Goal: Information Seeking & Learning: Learn about a topic

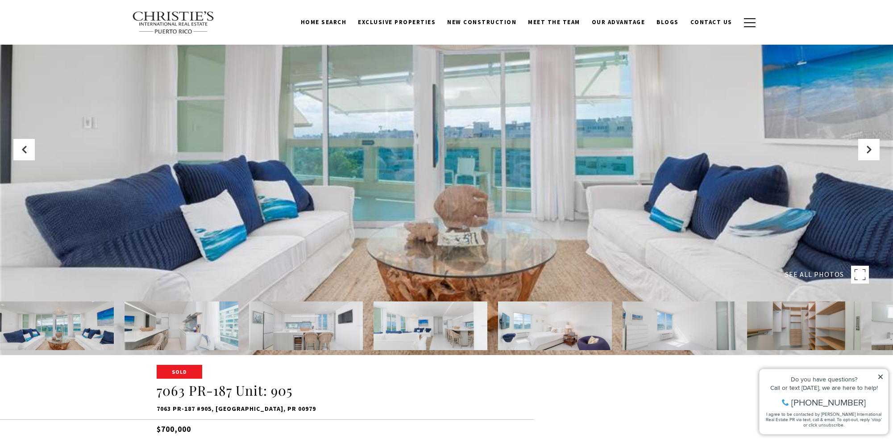
scroll to position [46, 0]
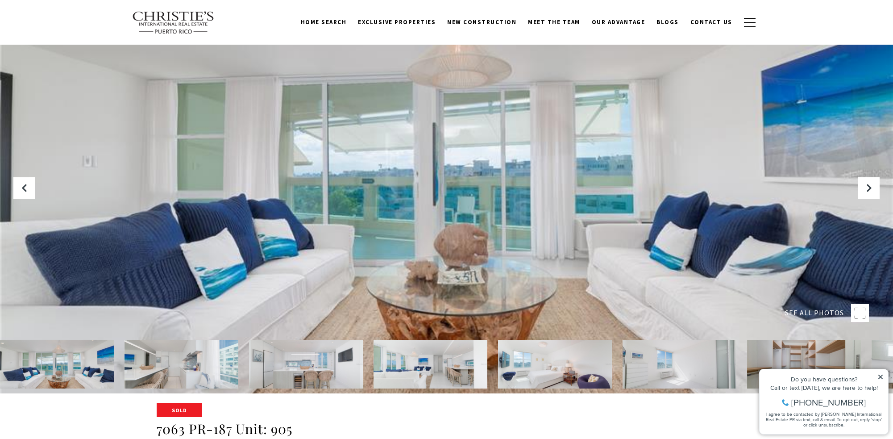
click at [858, 318] on rect at bounding box center [860, 313] width 18 height 18
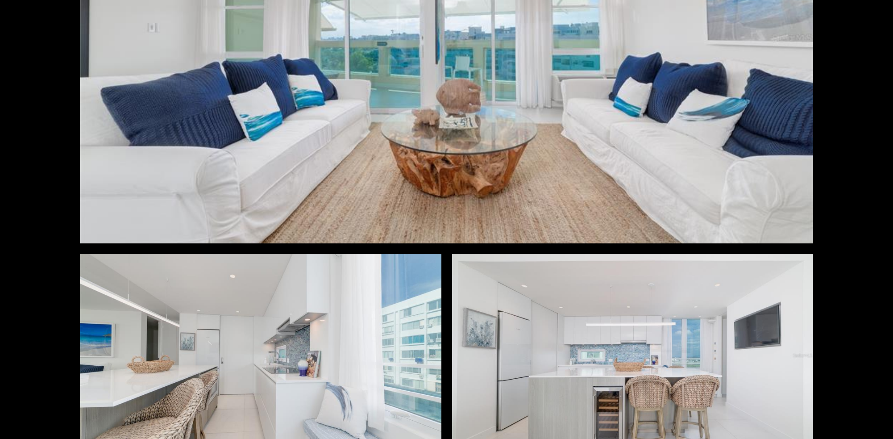
scroll to position [0, 0]
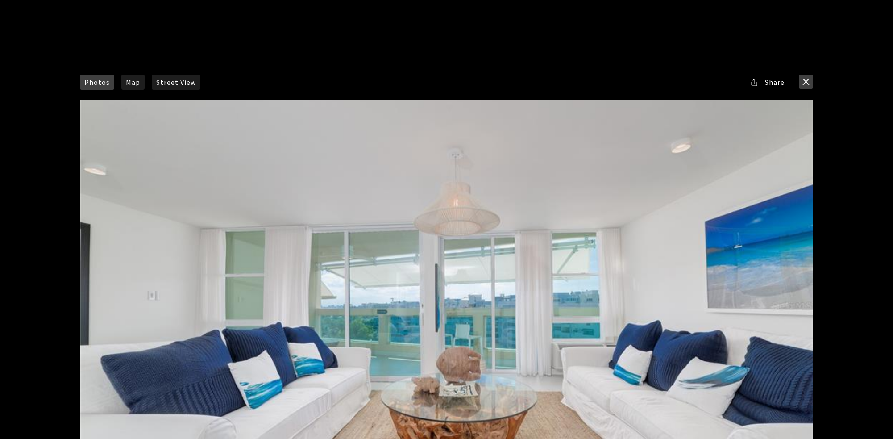
click at [807, 79] on button "close modal" at bounding box center [806, 82] width 14 height 14
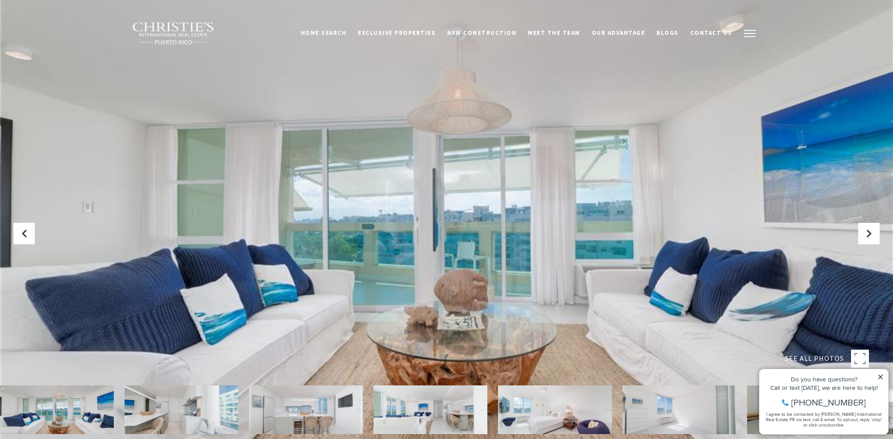
click at [748, 32] on button "button" at bounding box center [749, 34] width 23 height 26
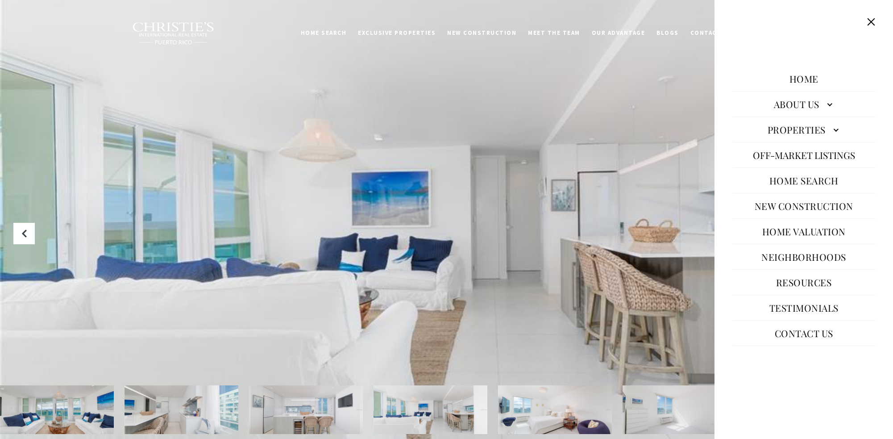
click at [805, 183] on link "Home Search" at bounding box center [804, 180] width 78 height 21
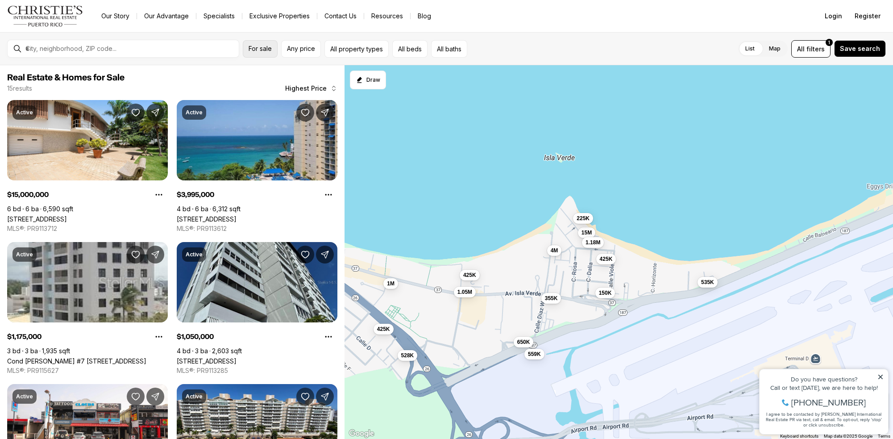
click at [265, 49] on span "For sale" at bounding box center [260, 48] width 23 height 7
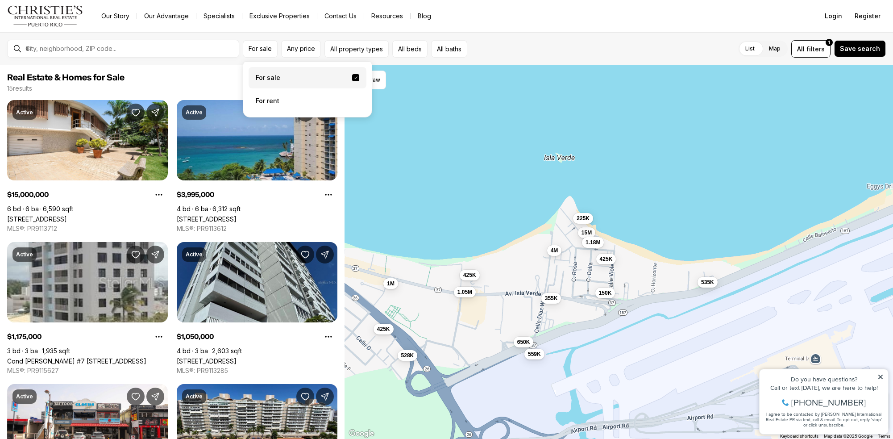
click at [527, 47] on div "List Map List Map All filters 1 Save search" at bounding box center [678, 48] width 415 height 17
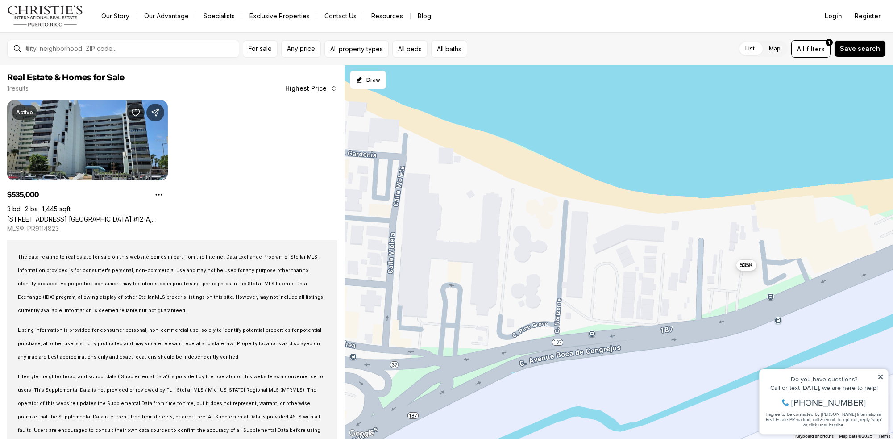
click at [749, 265] on span "535K" at bounding box center [746, 265] width 13 height 7
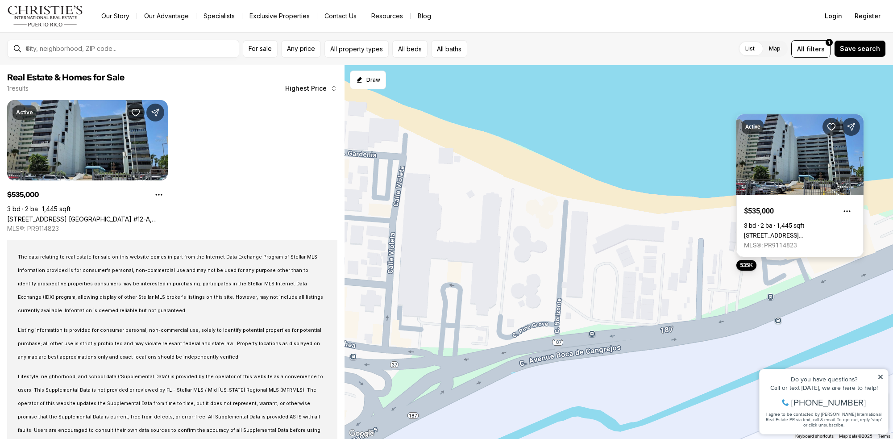
click at [786, 232] on link "7185 PR-187 AVE. ISLA VERDE #12-A, CAROLINA PR, 00979" at bounding box center [800, 235] width 112 height 7
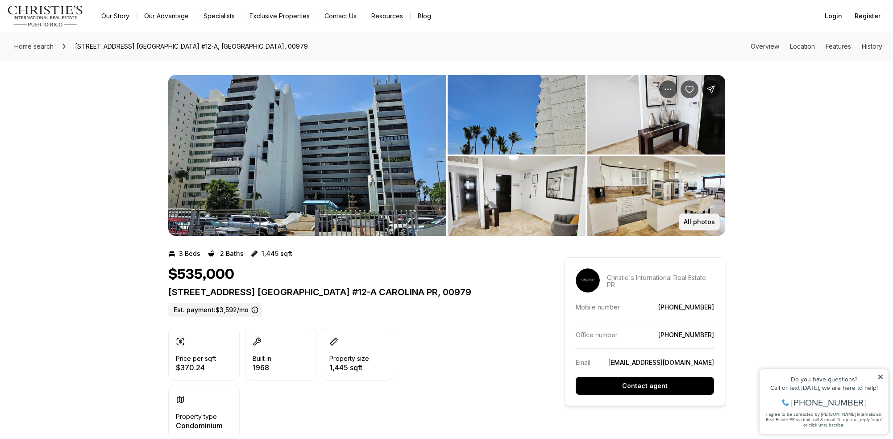
click at [702, 222] on p "All photos" at bounding box center [699, 221] width 31 height 7
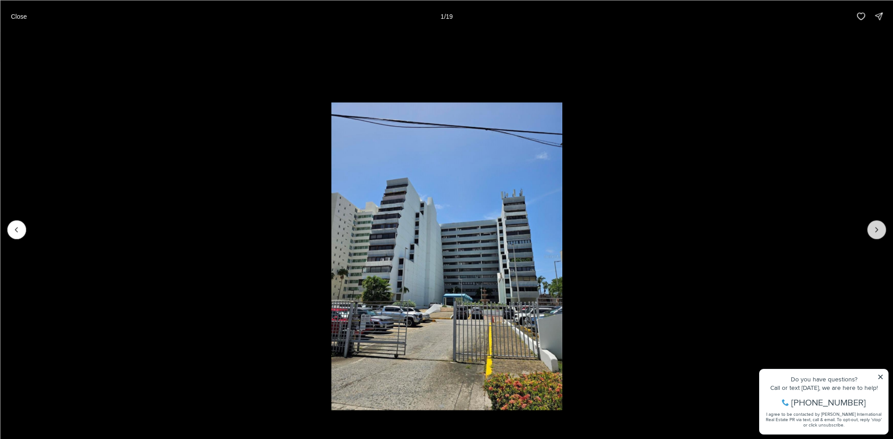
click at [880, 232] on icon "Next slide" at bounding box center [876, 229] width 9 height 9
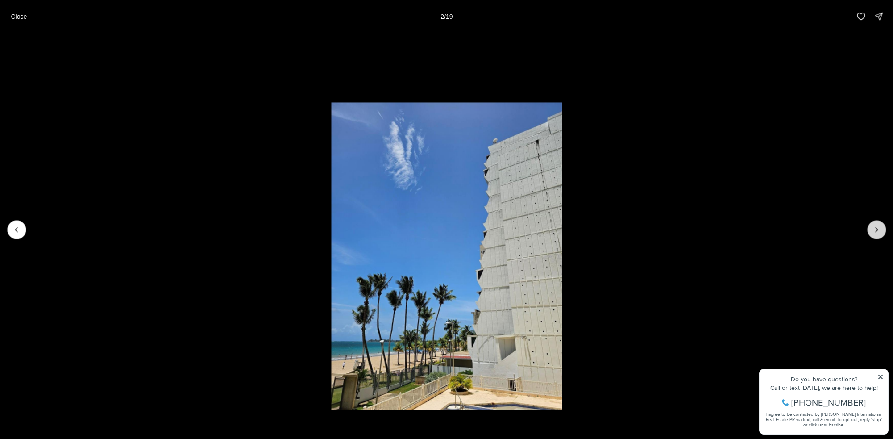
click at [877, 232] on icon "Next slide" at bounding box center [876, 229] width 9 height 9
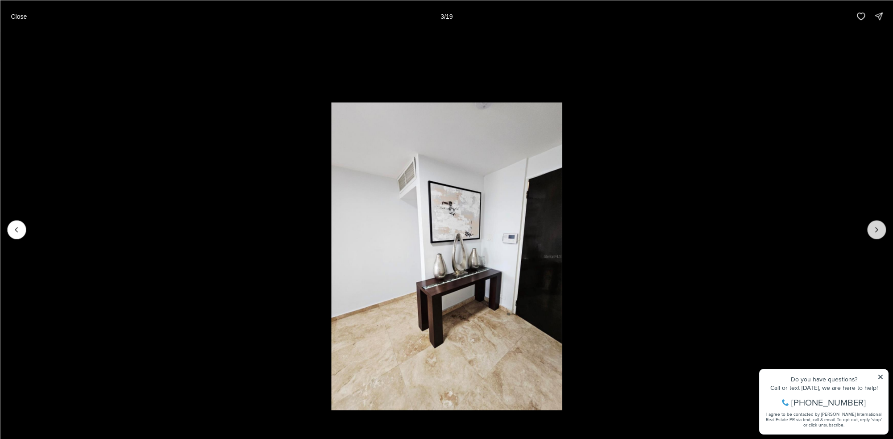
click at [877, 232] on icon "Next slide" at bounding box center [876, 229] width 9 height 9
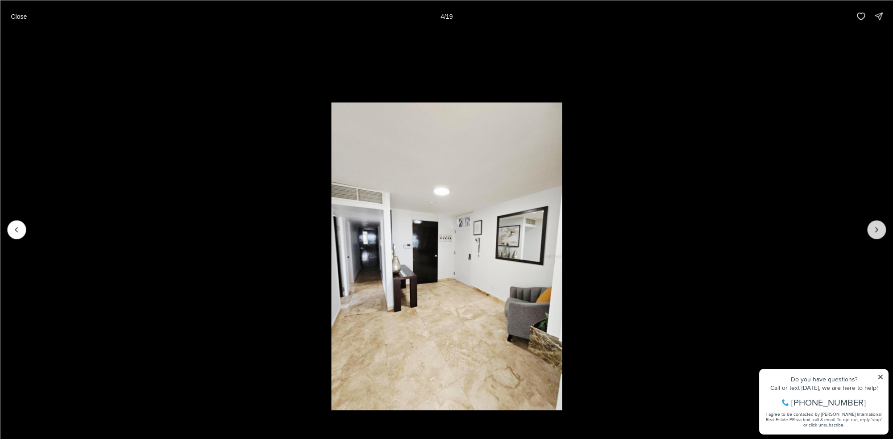
click at [877, 232] on icon "Next slide" at bounding box center [876, 229] width 9 height 9
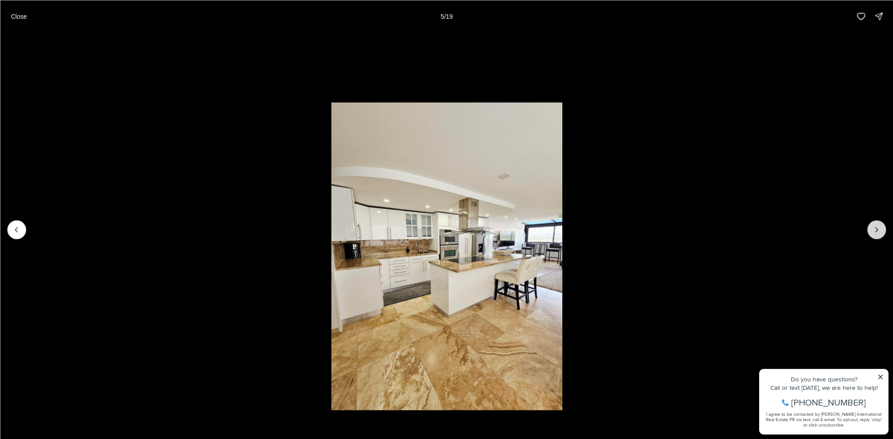
click at [877, 232] on icon "Next slide" at bounding box center [876, 229] width 9 height 9
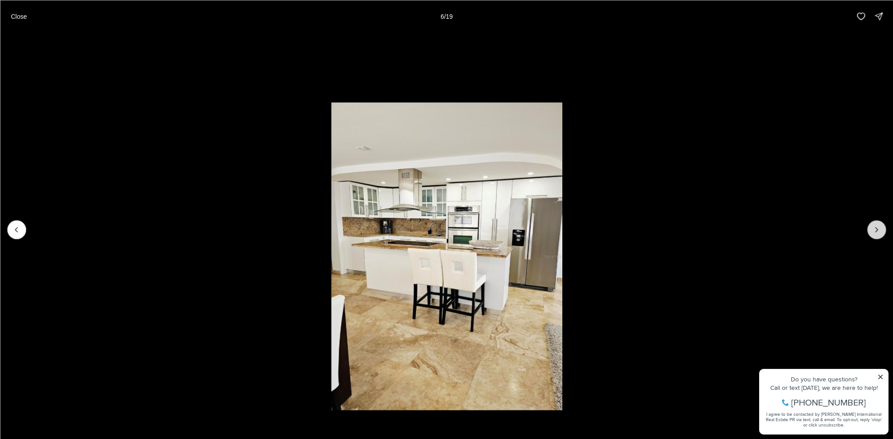
click at [877, 232] on icon "Next slide" at bounding box center [876, 229] width 9 height 9
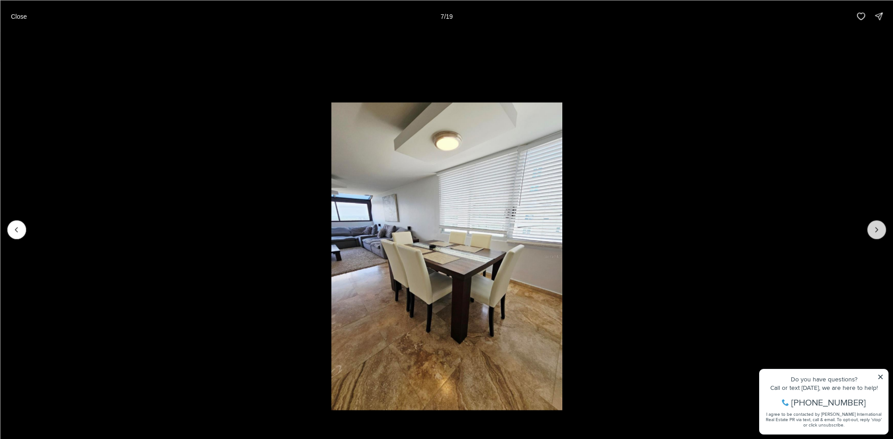
click at [877, 232] on icon "Next slide" at bounding box center [876, 229] width 9 height 9
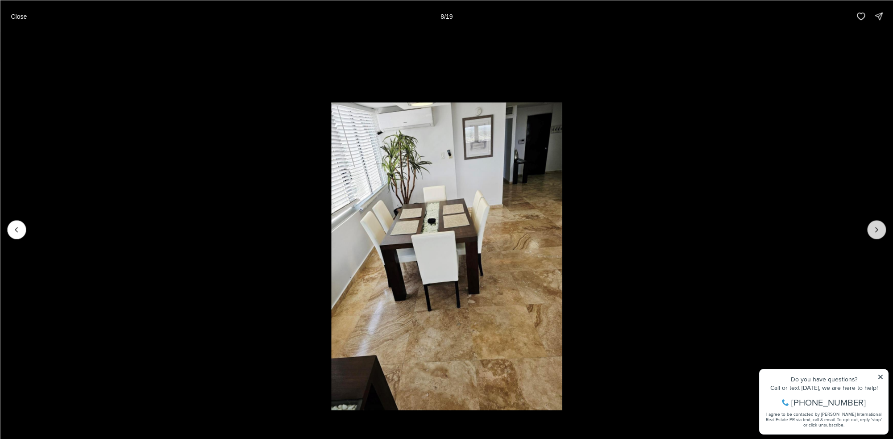
click at [877, 232] on icon "Next slide" at bounding box center [876, 229] width 9 height 9
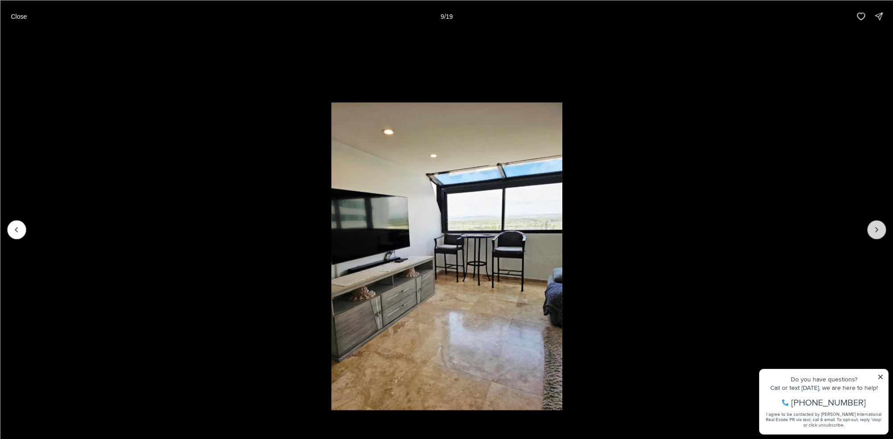
click at [877, 232] on icon "Next slide" at bounding box center [876, 229] width 9 height 9
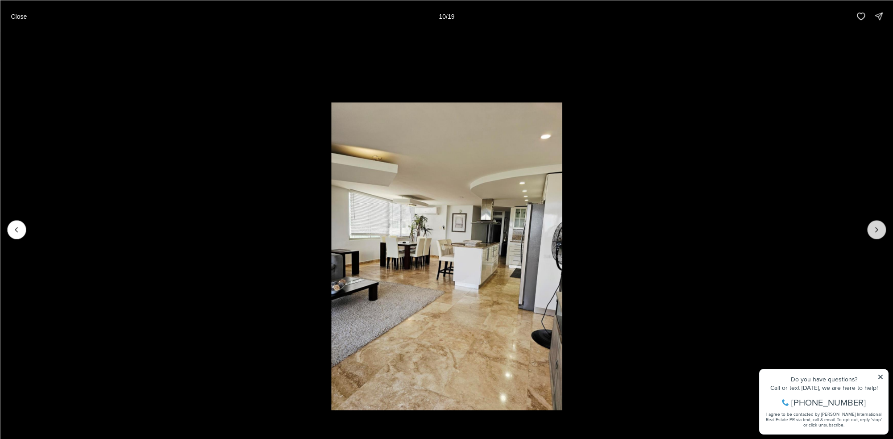
click at [877, 232] on icon "Next slide" at bounding box center [876, 229] width 9 height 9
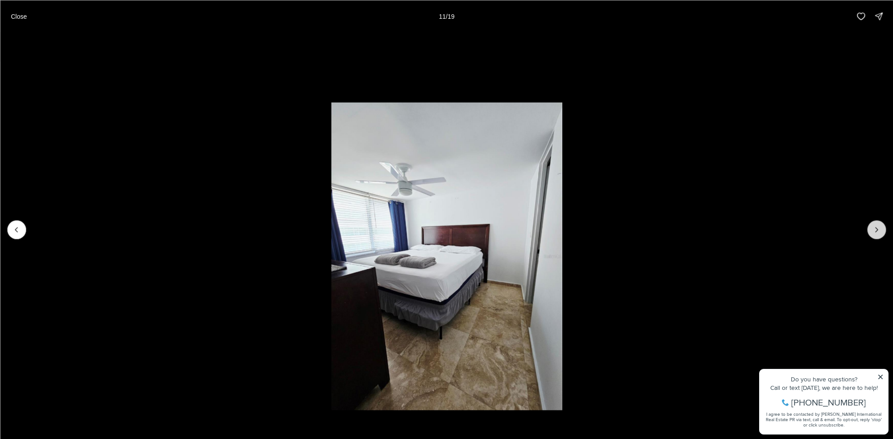
click at [877, 232] on icon "Next slide" at bounding box center [876, 229] width 9 height 9
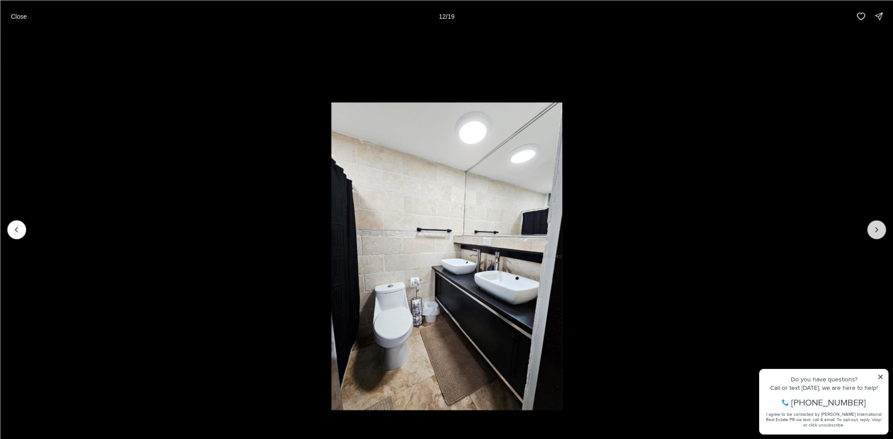
click at [877, 232] on icon "Next slide" at bounding box center [876, 229] width 9 height 9
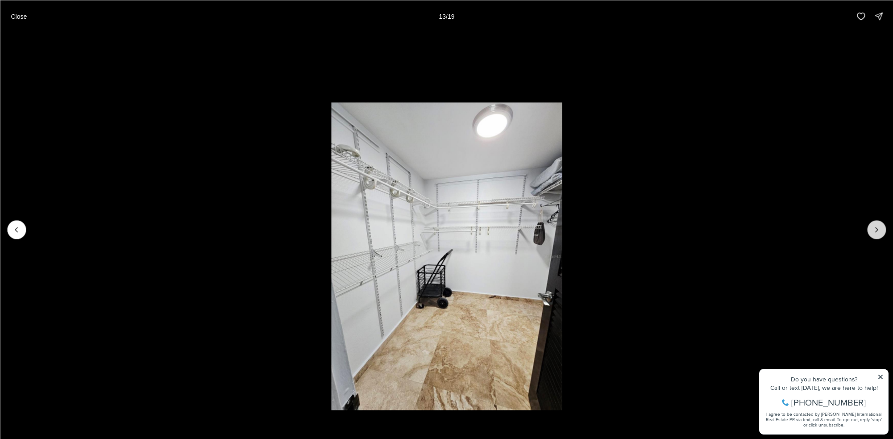
click at [877, 232] on icon "Next slide" at bounding box center [876, 229] width 9 height 9
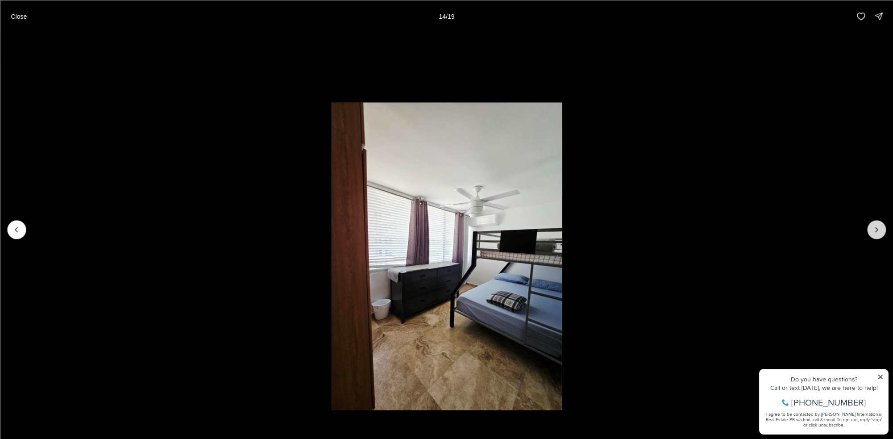
click at [877, 232] on icon "Next slide" at bounding box center [876, 229] width 9 height 9
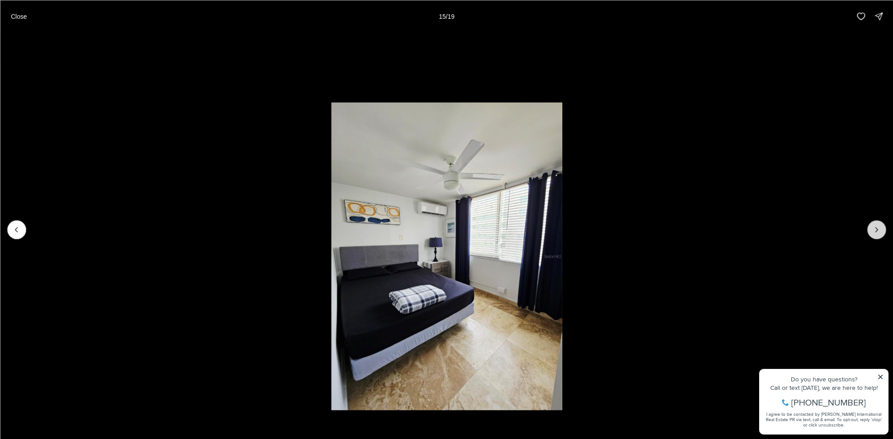
click at [877, 232] on icon "Next slide" at bounding box center [876, 229] width 9 height 9
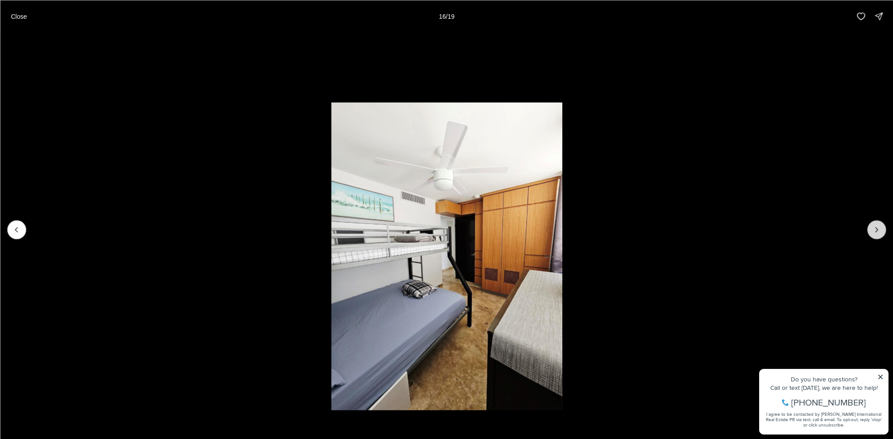
click at [877, 232] on icon "Next slide" at bounding box center [876, 229] width 9 height 9
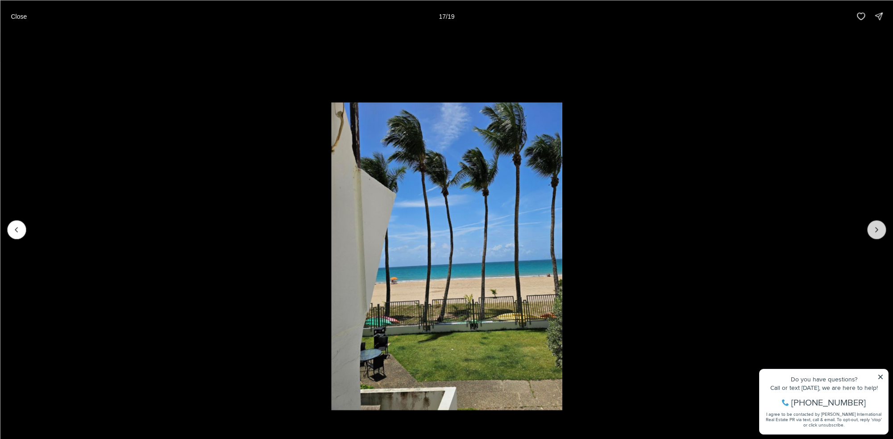
click at [877, 232] on icon "Next slide" at bounding box center [876, 229] width 9 height 9
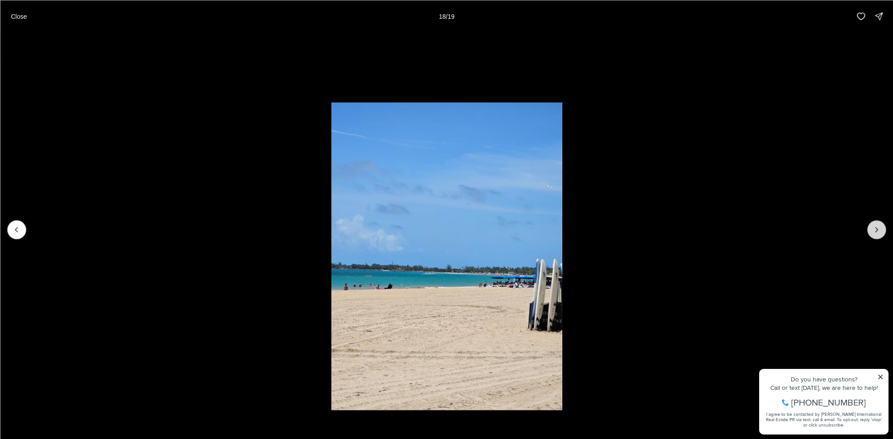
click at [877, 232] on icon "Next slide" at bounding box center [876, 229] width 9 height 9
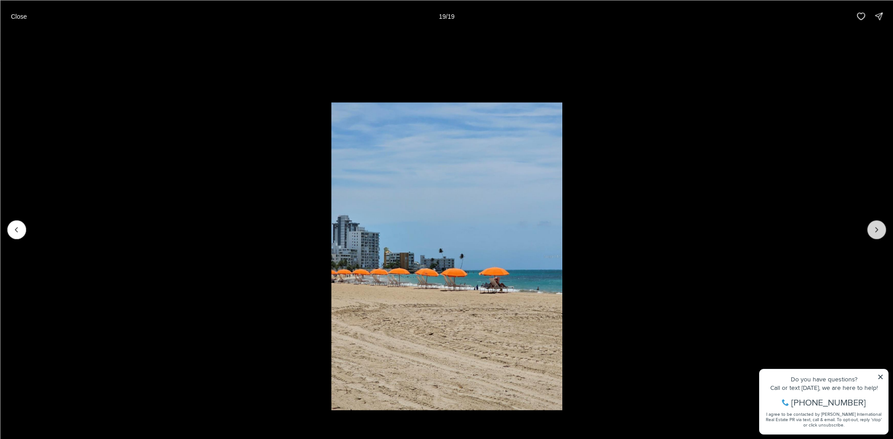
click at [877, 232] on div at bounding box center [876, 229] width 19 height 19
click at [17, 17] on p "Close" at bounding box center [19, 15] width 16 height 7
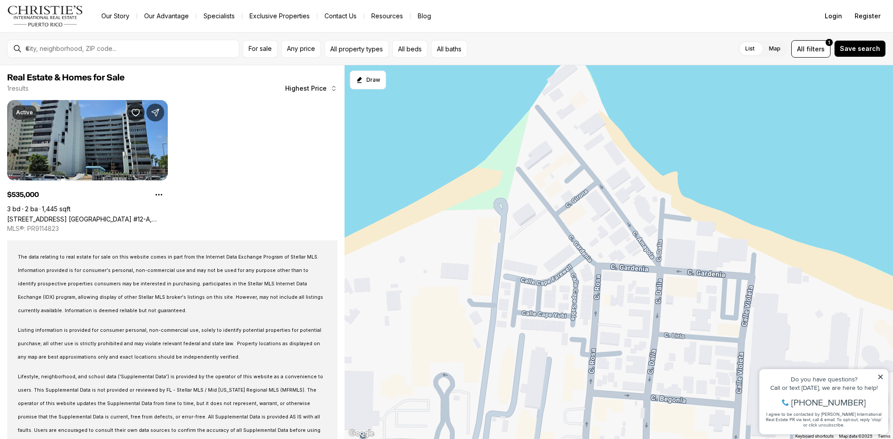
drag, startPoint x: 370, startPoint y: 256, endPoint x: 720, endPoint y: 375, distance: 369.3
click at [720, 375] on div "535K" at bounding box center [619, 252] width 548 height 374
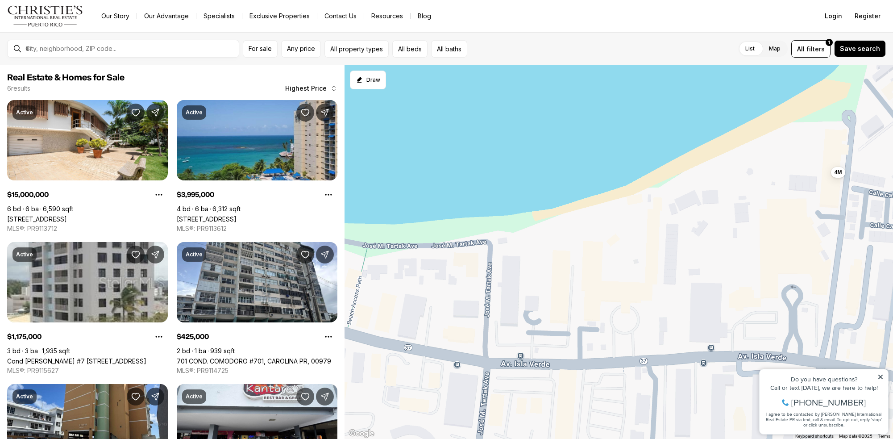
drag, startPoint x: 426, startPoint y: 340, endPoint x: 774, endPoint y: 259, distance: 357.3
click at [779, 251] on div "15M 4M 1.18M 425K 225K 150K" at bounding box center [619, 252] width 548 height 374
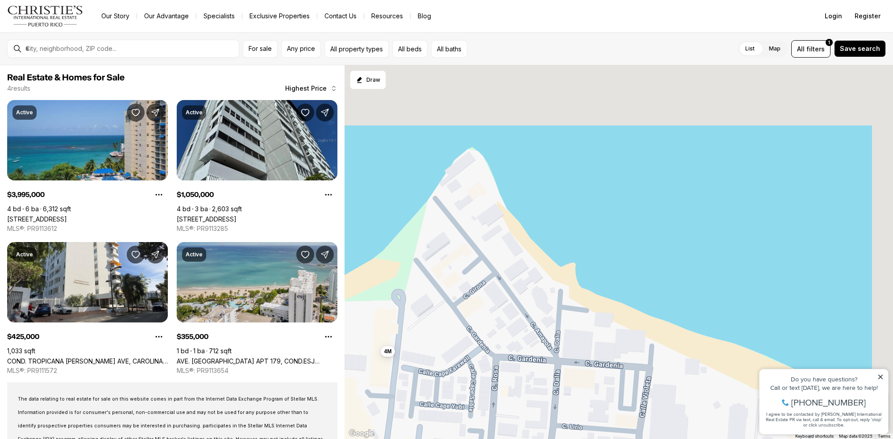
drag, startPoint x: 749, startPoint y: 173, endPoint x: 294, endPoint y: 354, distance: 489.9
click at [345, 354] on div "4M 1.05M 425K 355K" at bounding box center [619, 252] width 548 height 374
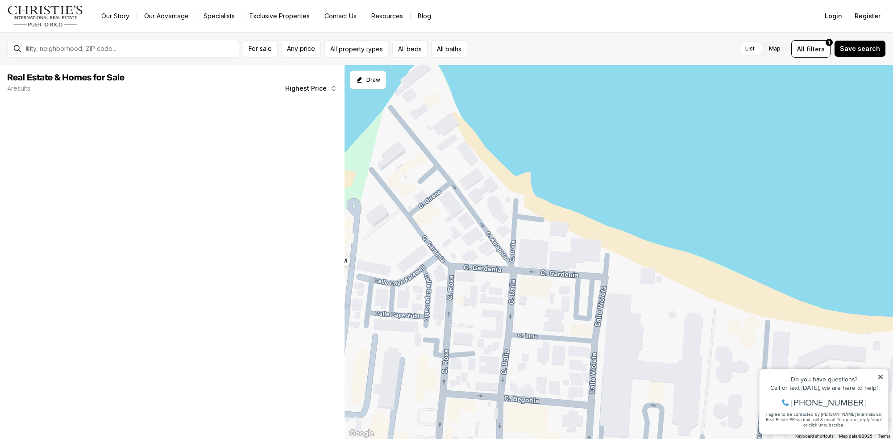
drag, startPoint x: 553, startPoint y: 285, endPoint x: 517, endPoint y: 243, distance: 56.0
click at [517, 242] on div "4M" at bounding box center [619, 252] width 548 height 374
click at [811, 50] on span "All filters 1" at bounding box center [811, 48] width 28 height 9
click at [635, 171] on div "Go to: Homepage Our Story Our Advantage Specialists Exclusive Properties Contac…" at bounding box center [446, 219] width 893 height 439
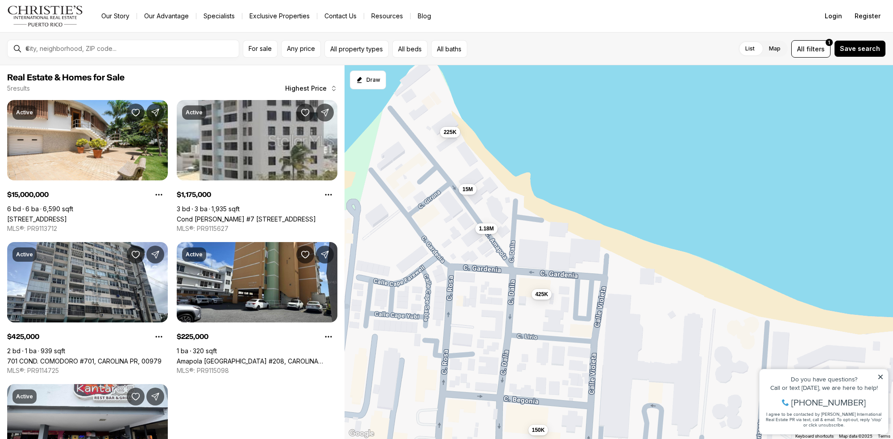
click at [753, 50] on label "List" at bounding box center [750, 49] width 24 height 16
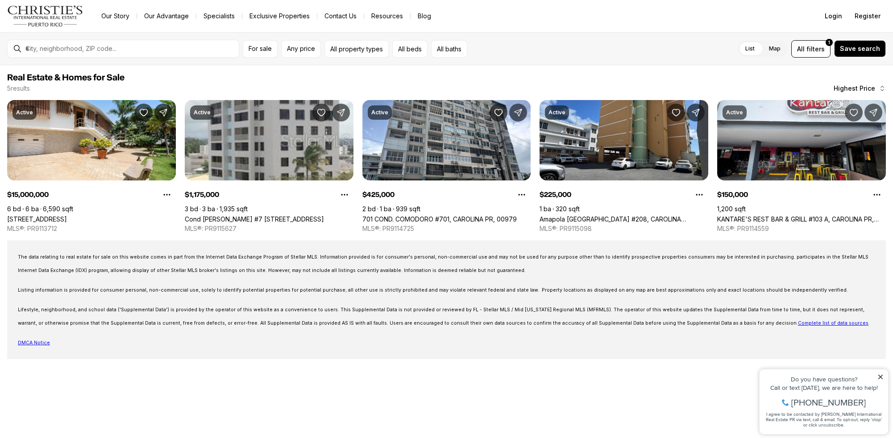
click at [774, 48] on label "Map" at bounding box center [775, 49] width 26 height 16
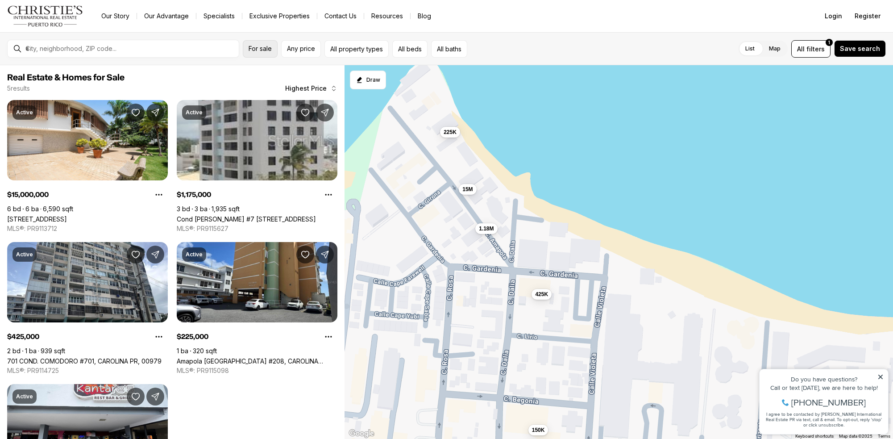
click at [255, 50] on span "For sale" at bounding box center [260, 48] width 23 height 7
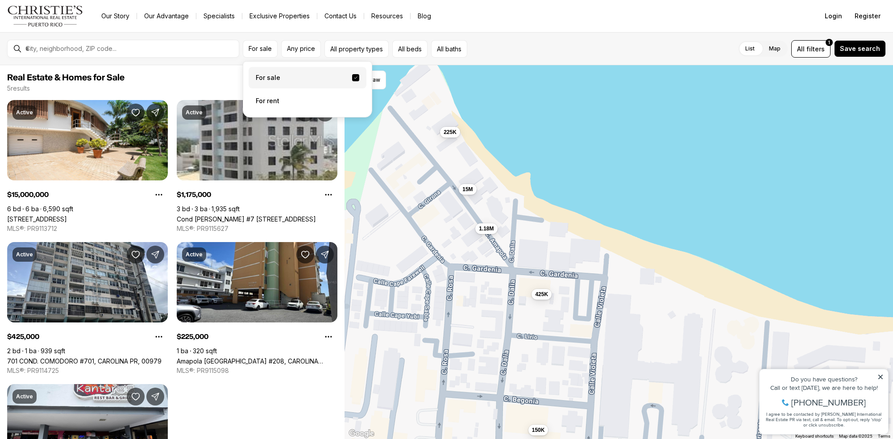
click at [357, 77] on span "button" at bounding box center [355, 77] width 7 height 7
click at [47, 12] on img "Main navigation" at bounding box center [45, 15] width 76 height 21
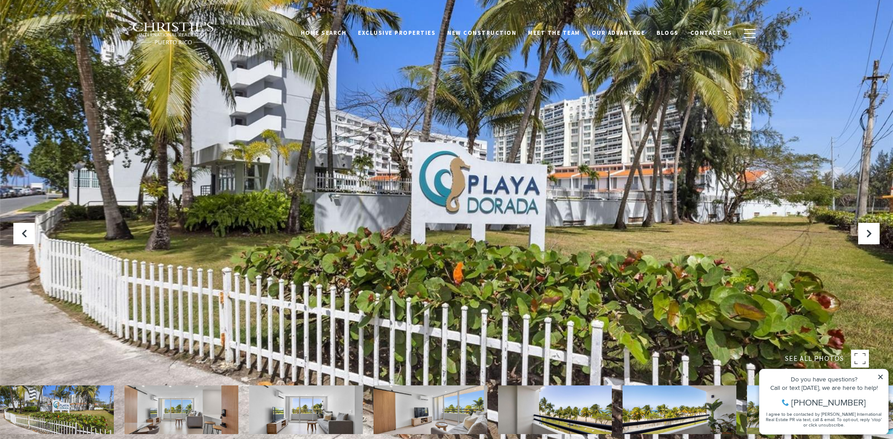
click at [864, 355] on rect at bounding box center [860, 358] width 18 height 18
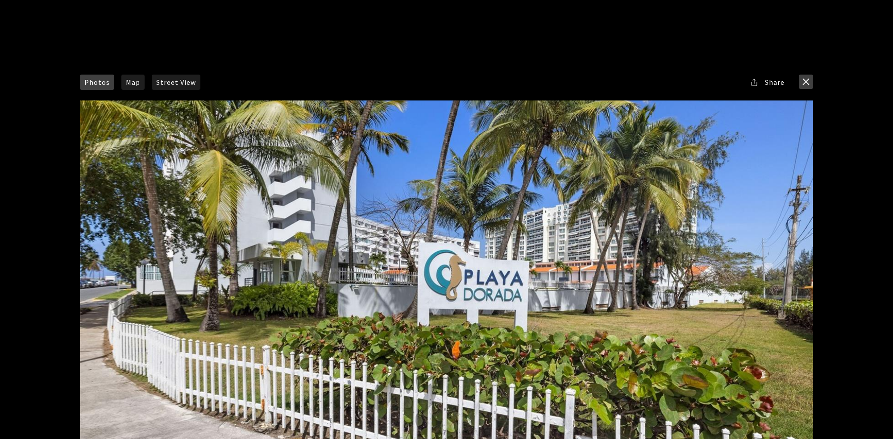
click at [808, 82] on button "close modal" at bounding box center [806, 82] width 14 height 14
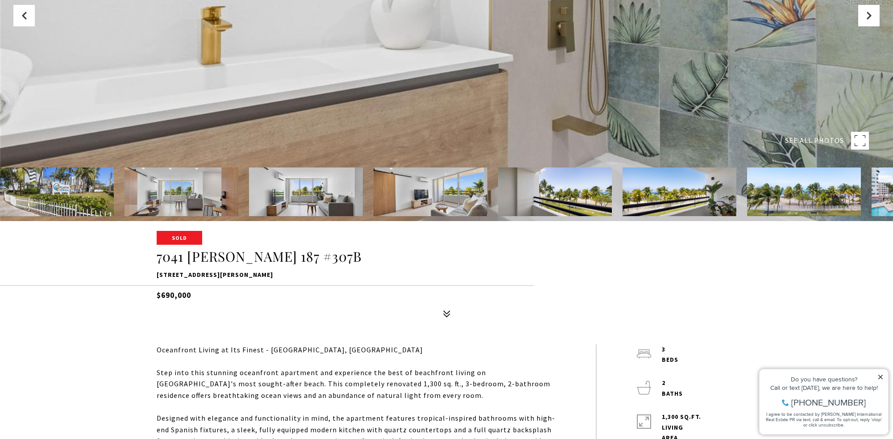
scroll to position [228, 0]
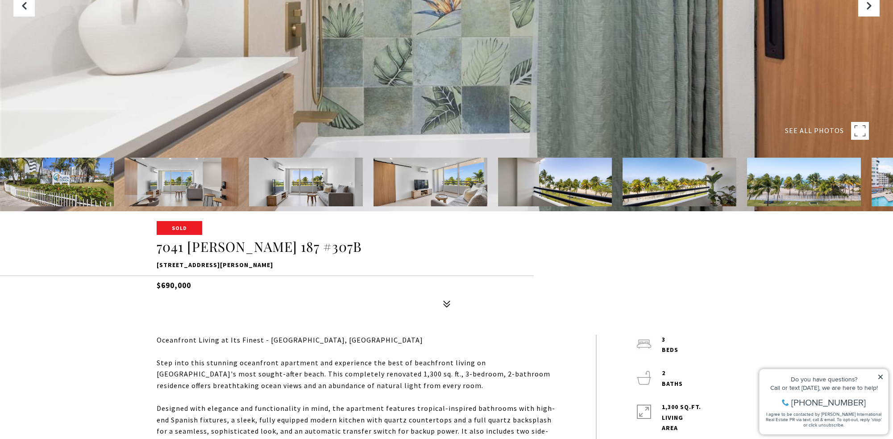
click at [430, 180] on img at bounding box center [431, 182] width 114 height 49
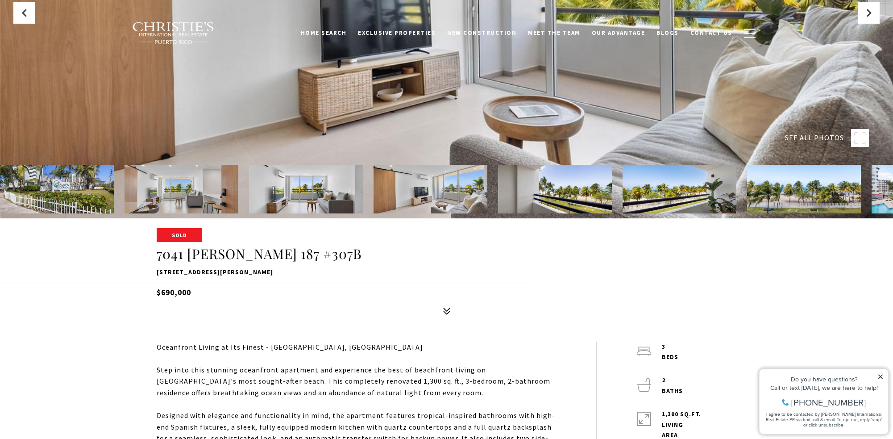
scroll to position [273, 0]
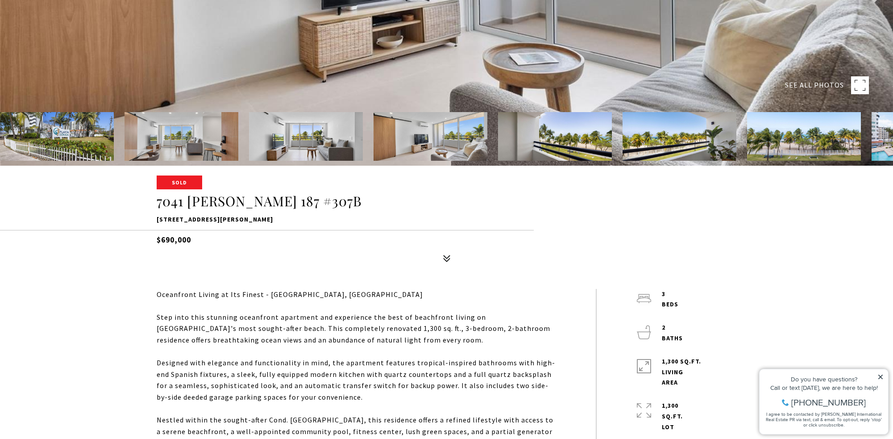
click at [862, 86] on rect at bounding box center [860, 85] width 18 height 18
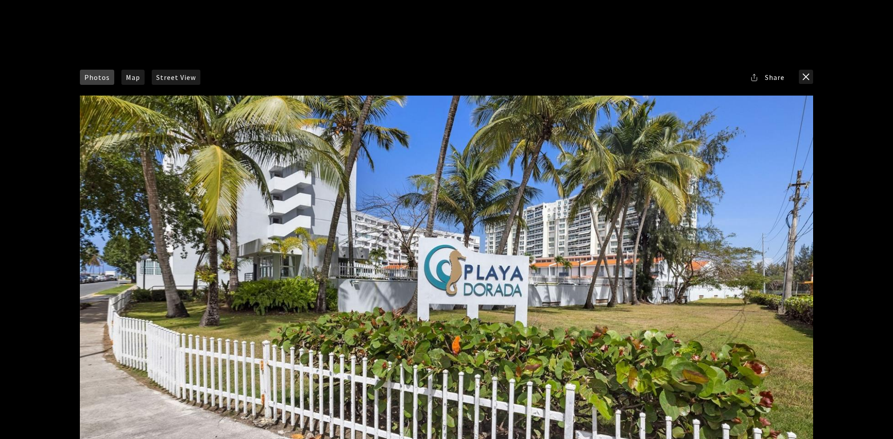
scroll to position [0, 0]
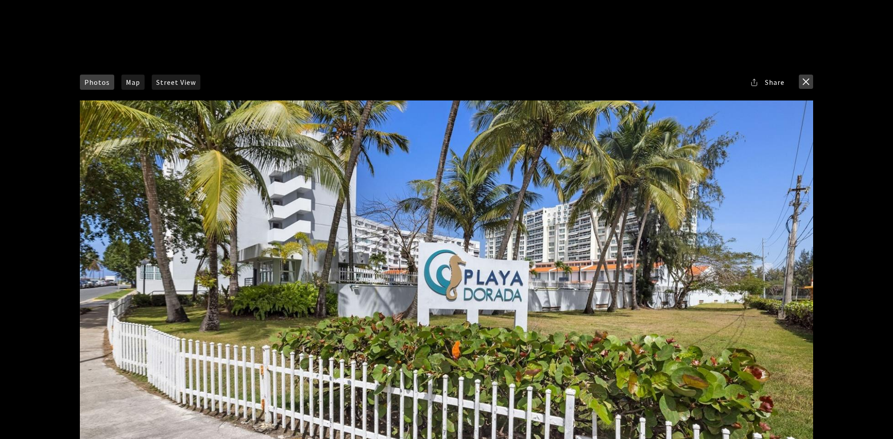
click at [806, 83] on button "close modal" at bounding box center [806, 82] width 14 height 14
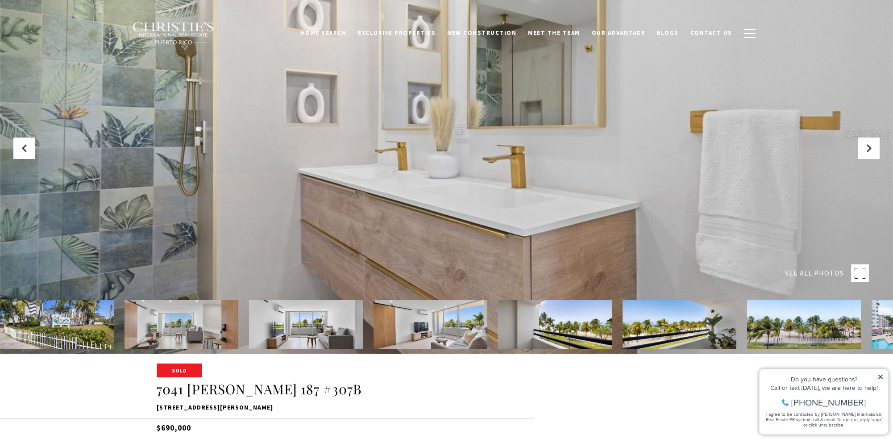
scroll to position [137, 0]
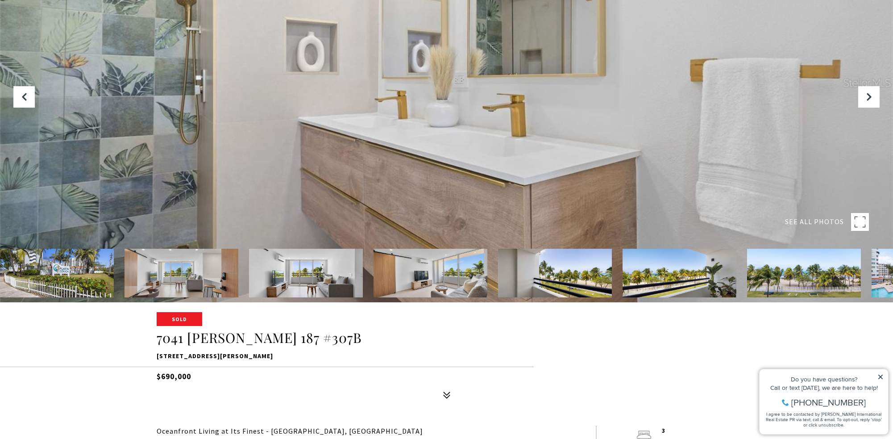
click at [82, 266] on img at bounding box center [57, 273] width 114 height 49
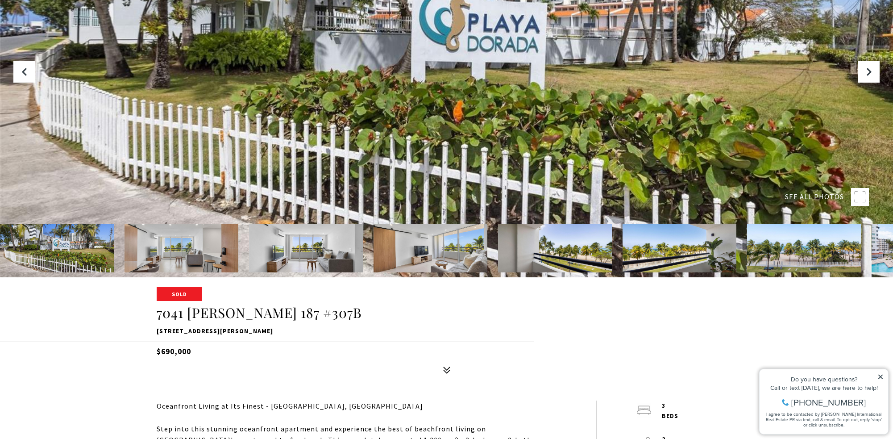
scroll to position [182, 0]
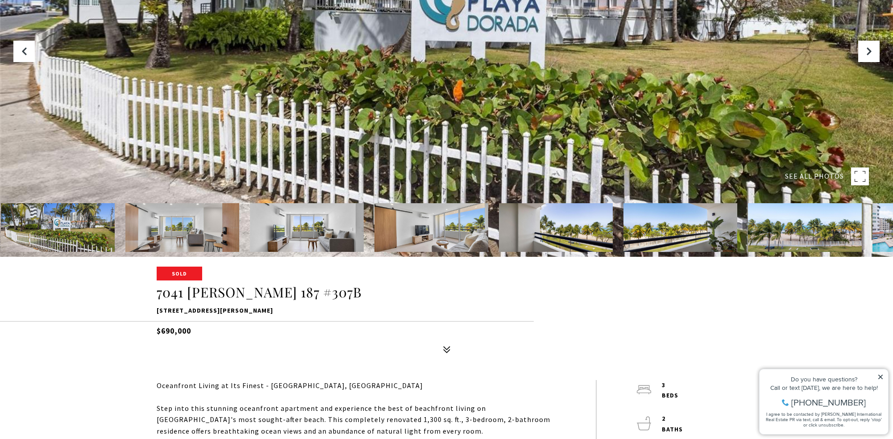
click at [161, 228] on img at bounding box center [182, 227] width 114 height 49
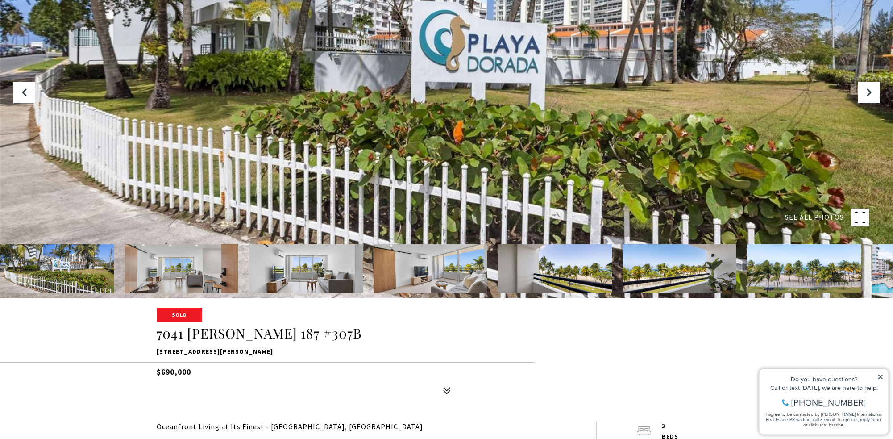
scroll to position [91, 0]
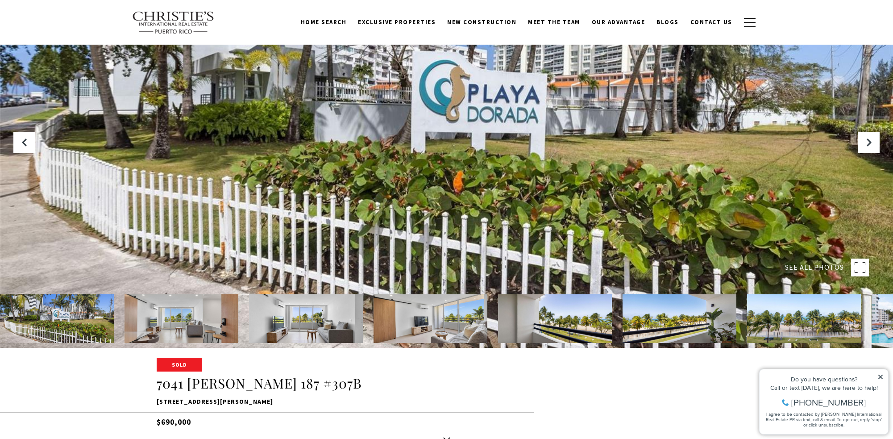
click at [183, 319] on img at bounding box center [182, 318] width 114 height 49
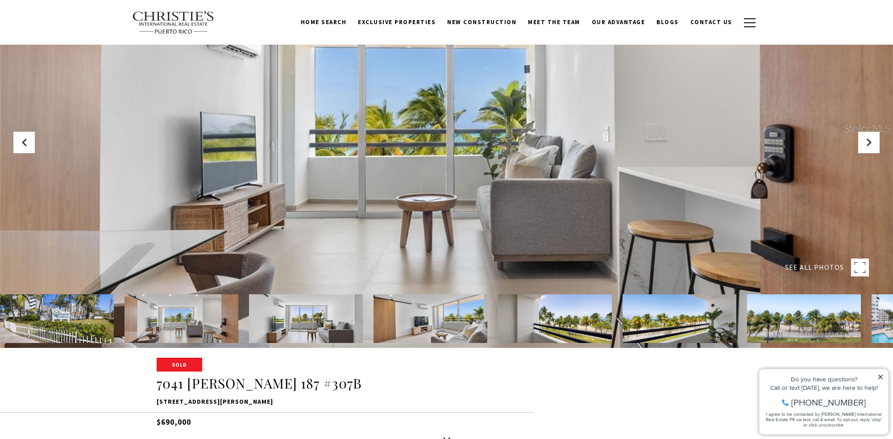
scroll to position [46, 0]
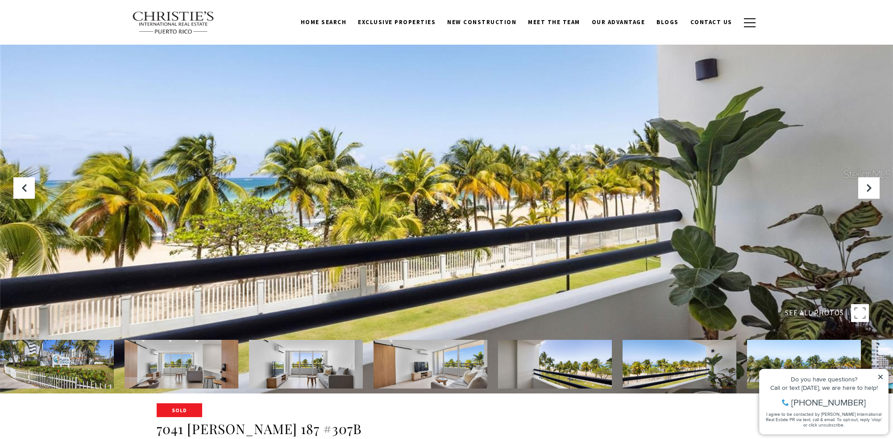
click at [197, 370] on img at bounding box center [182, 364] width 114 height 49
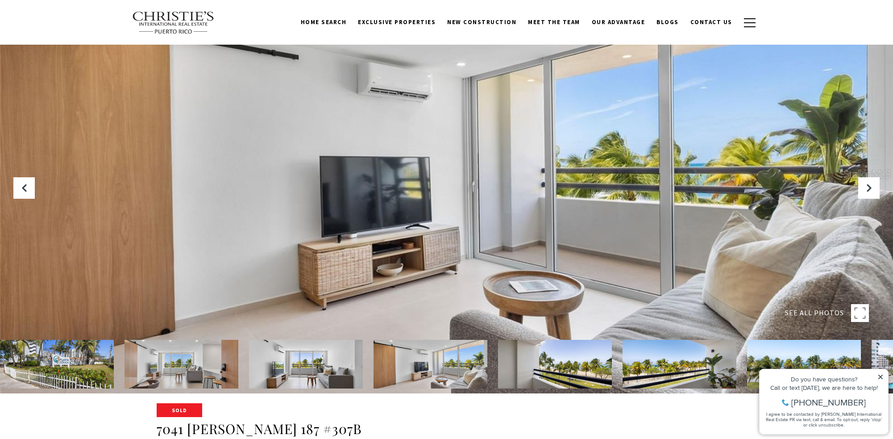
click at [175, 375] on img at bounding box center [182, 364] width 114 height 49
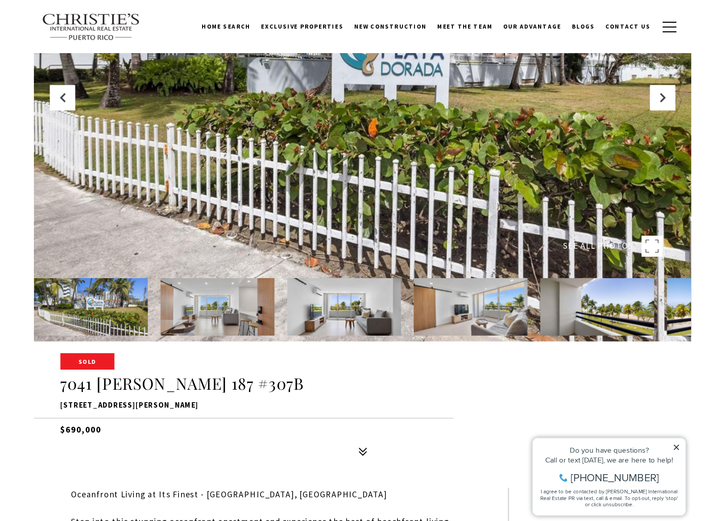
scroll to position [0, 0]
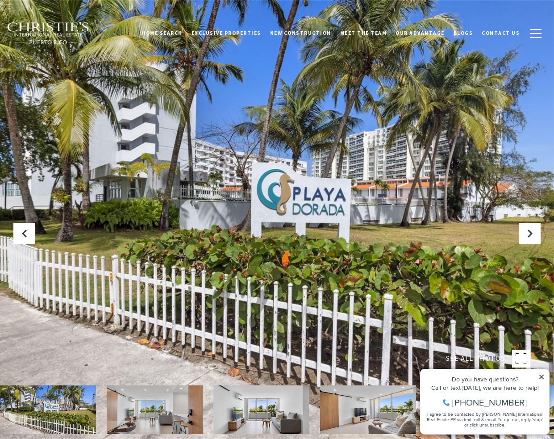
click at [540, 376] on icon at bounding box center [541, 377] width 6 height 6
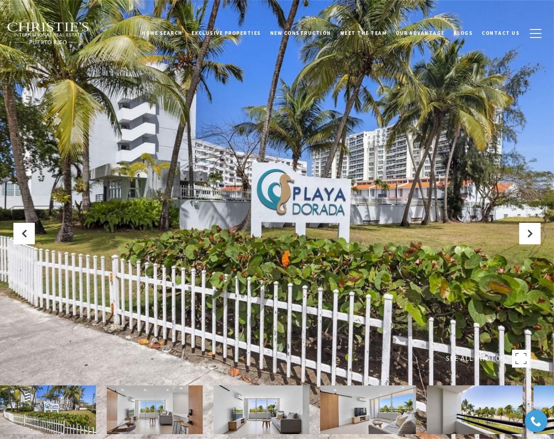
click at [141, 403] on img at bounding box center [155, 409] width 96 height 49
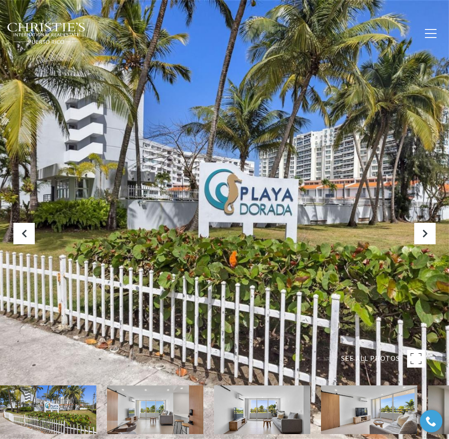
click at [154, 411] on img at bounding box center [155, 409] width 96 height 49
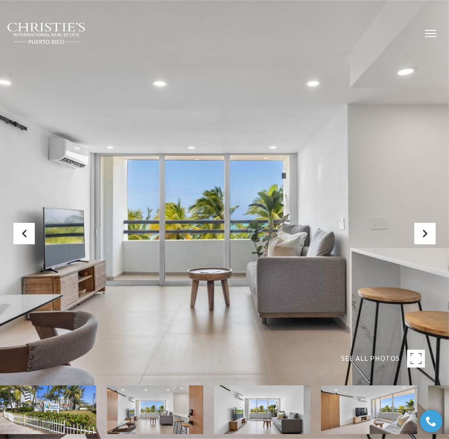
click at [430, 34] on button "button" at bounding box center [430, 34] width 23 height 26
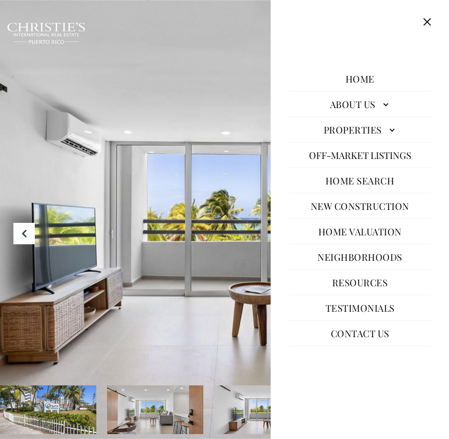
click at [155, 409] on img at bounding box center [155, 409] width 96 height 49
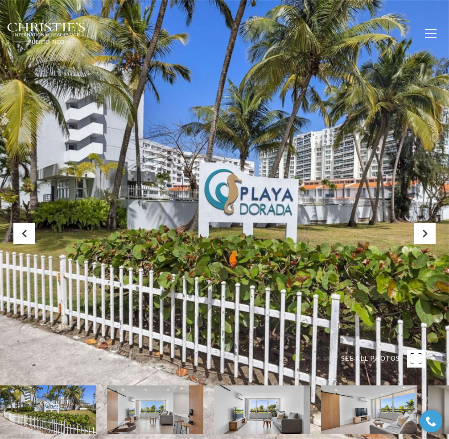
click at [155, 414] on img at bounding box center [155, 409] width 96 height 49
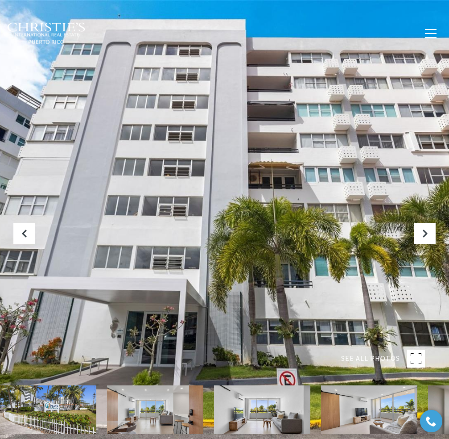
drag, startPoint x: 371, startPoint y: 411, endPoint x: 183, endPoint y: 403, distance: 188.0
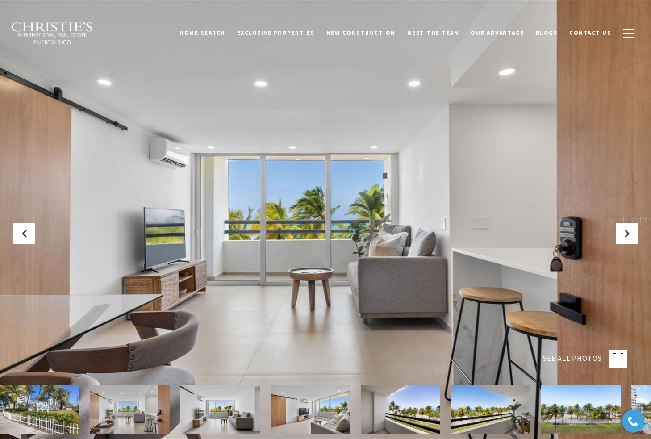
click at [485, 408] on img at bounding box center [490, 409] width 79 height 49
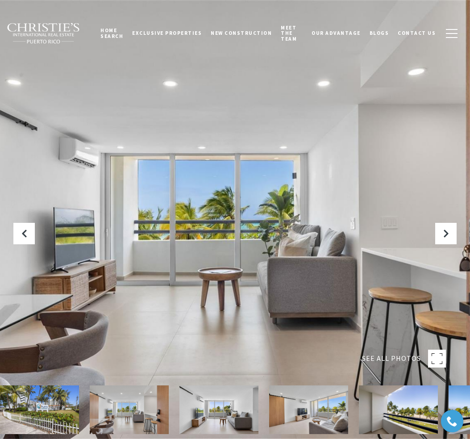
click at [379, 414] on img at bounding box center [398, 409] width 79 height 49
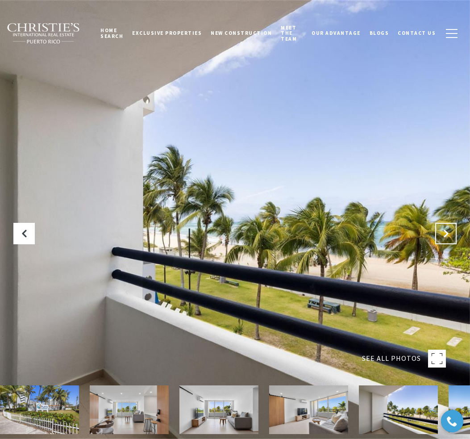
click at [450, 232] on button "Next Slide" at bounding box center [445, 233] width 21 height 21
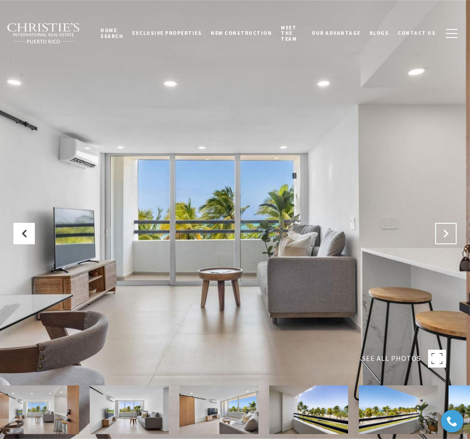
click at [450, 232] on button "Next Slide" at bounding box center [445, 233] width 21 height 21
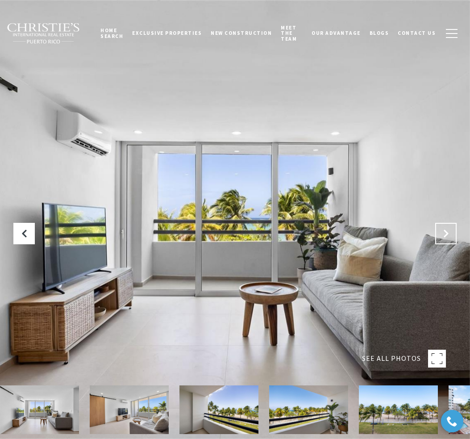
click at [450, 232] on button "Next Slide" at bounding box center [445, 233] width 21 height 21
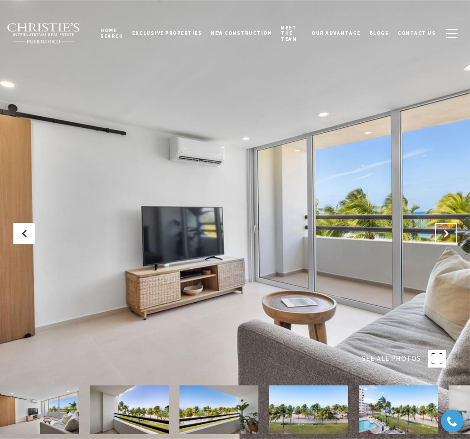
click at [450, 232] on button "Next Slide" at bounding box center [445, 233] width 21 height 21
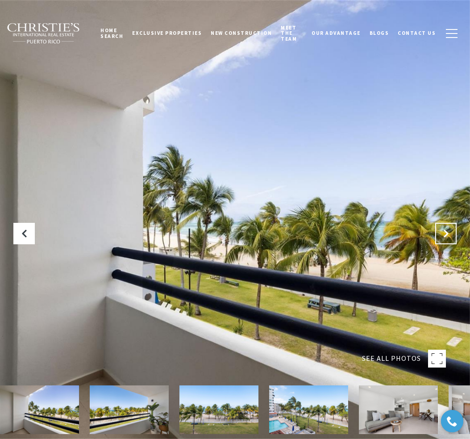
click at [450, 232] on button "Next Slide" at bounding box center [445, 233] width 21 height 21
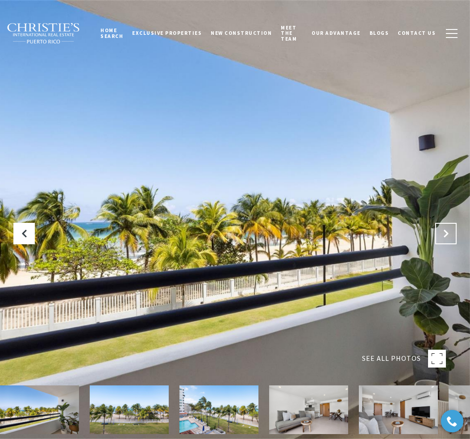
click at [450, 232] on button "Next Slide" at bounding box center [445, 233] width 21 height 21
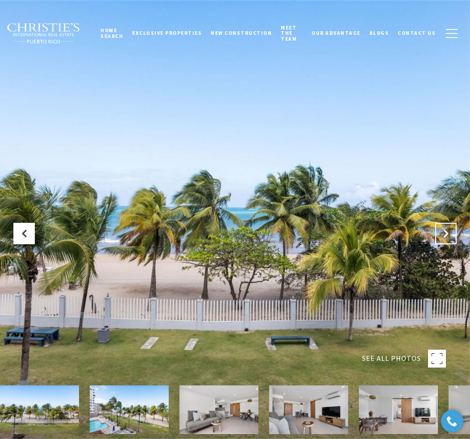
click at [450, 232] on button "Next Slide" at bounding box center [445, 233] width 21 height 21
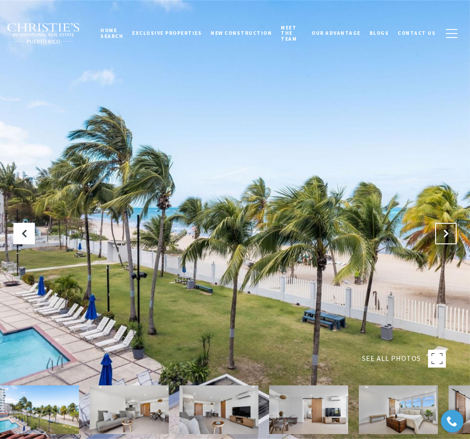
click at [453, 231] on button "Next Slide" at bounding box center [445, 233] width 21 height 21
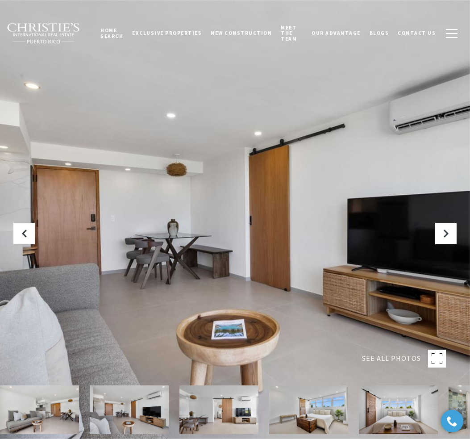
click at [34, 407] on img at bounding box center [39, 409] width 79 height 49
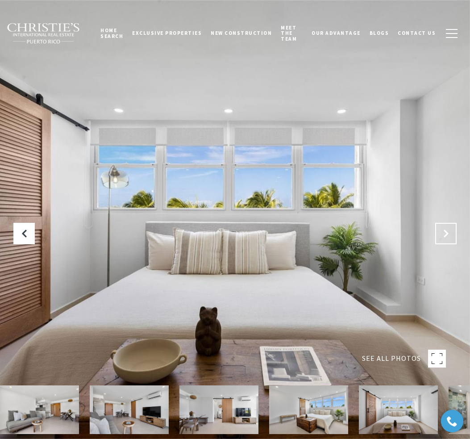
click at [448, 228] on button "Next Slide" at bounding box center [445, 233] width 21 height 21
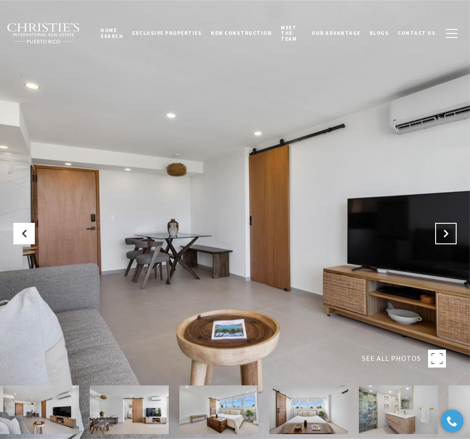
click at [448, 228] on button "Next Slide" at bounding box center [445, 233] width 21 height 21
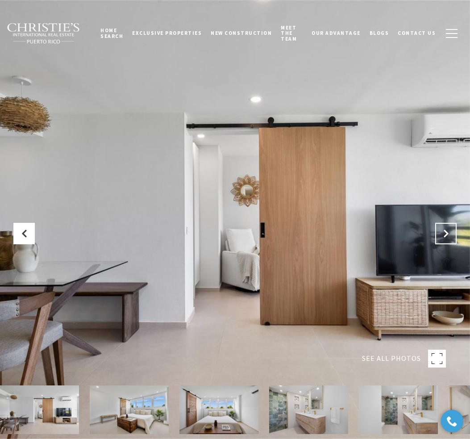
click at [447, 228] on button "Next Slide" at bounding box center [445, 233] width 21 height 21
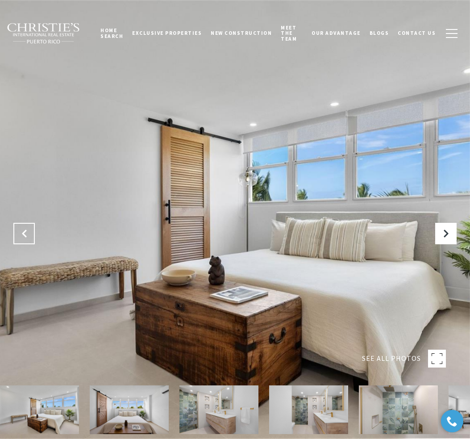
click at [25, 235] on icon "Previous Slide" at bounding box center [24, 233] width 9 height 9
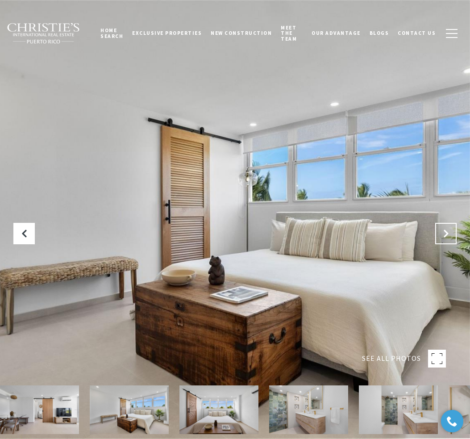
click at [450, 232] on icon "Next Slide" at bounding box center [445, 233] width 9 height 9
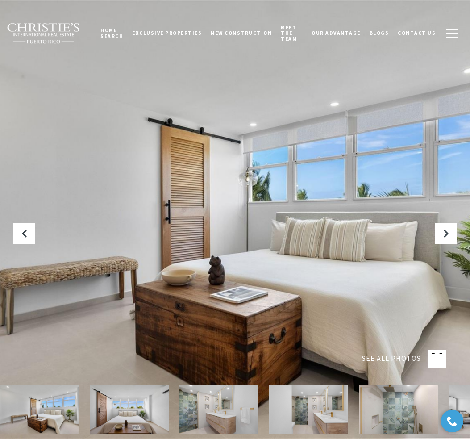
click at [205, 408] on img at bounding box center [218, 409] width 79 height 49
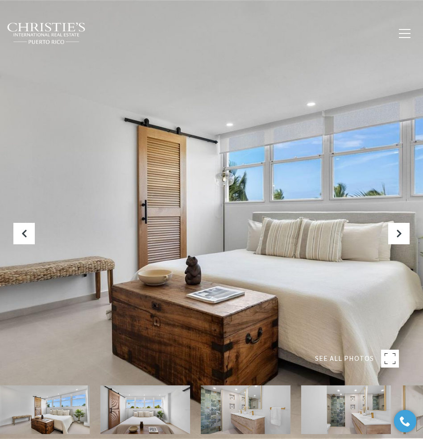
click at [256, 404] on img at bounding box center [246, 409] width 90 height 49
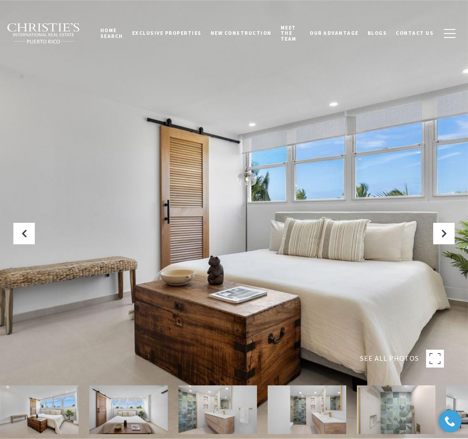
click at [199, 411] on img at bounding box center [218, 409] width 79 height 49
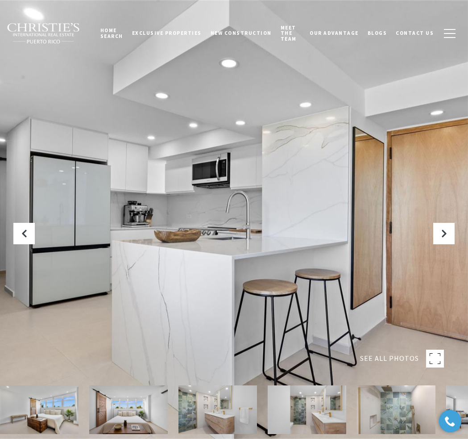
click at [316, 400] on img at bounding box center [307, 409] width 79 height 49
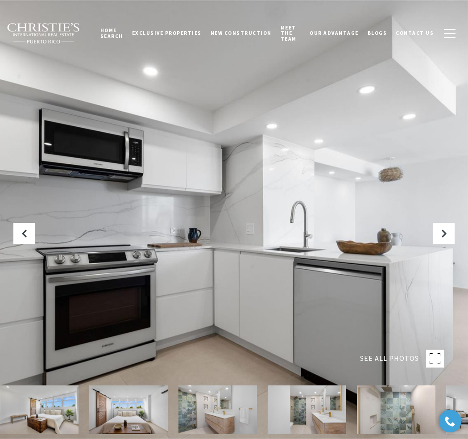
click at [396, 406] on img at bounding box center [396, 409] width 79 height 49
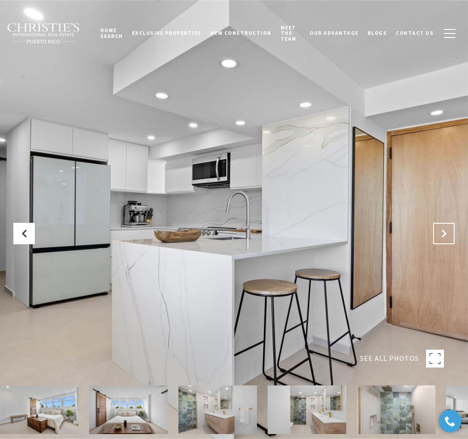
drag, startPoint x: 445, startPoint y: 235, endPoint x: 438, endPoint y: 238, distance: 7.2
click at [441, 237] on icon "Next Slide" at bounding box center [444, 233] width 9 height 9
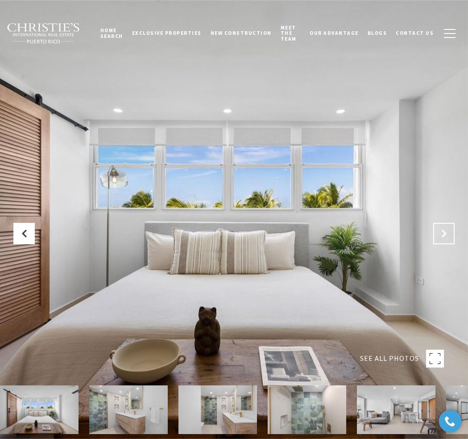
click at [437, 238] on button "Next Slide" at bounding box center [443, 233] width 21 height 21
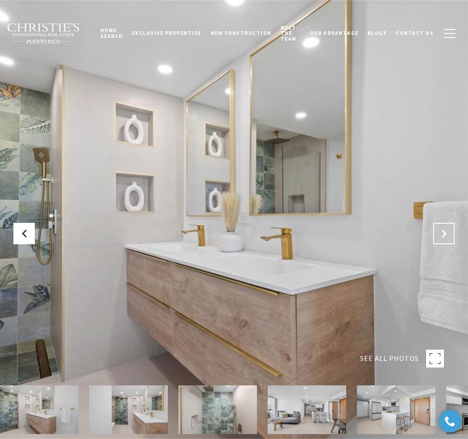
click at [437, 238] on button "Next Slide" at bounding box center [443, 233] width 21 height 21
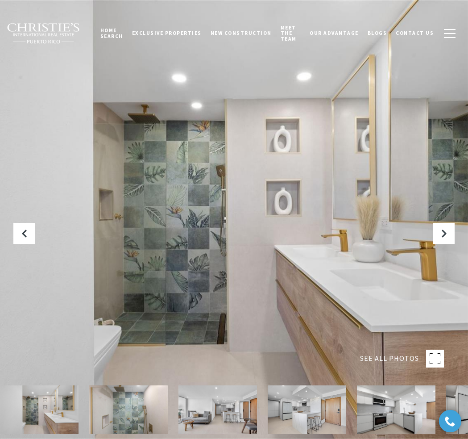
click at [302, 415] on img at bounding box center [307, 409] width 79 height 49
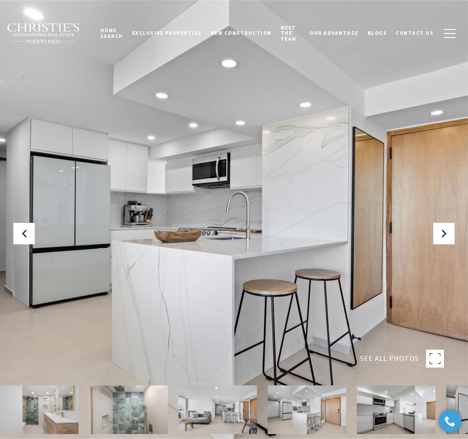
click at [232, 411] on img at bounding box center [218, 409] width 79 height 49
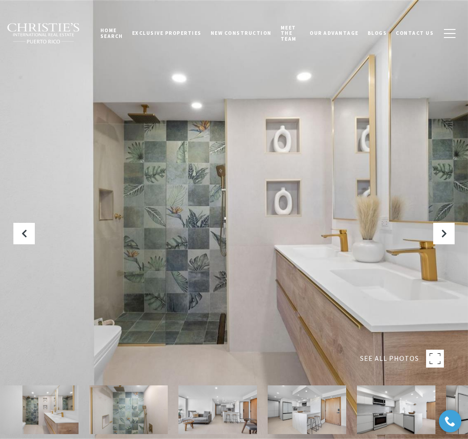
click at [216, 418] on img at bounding box center [218, 409] width 79 height 49
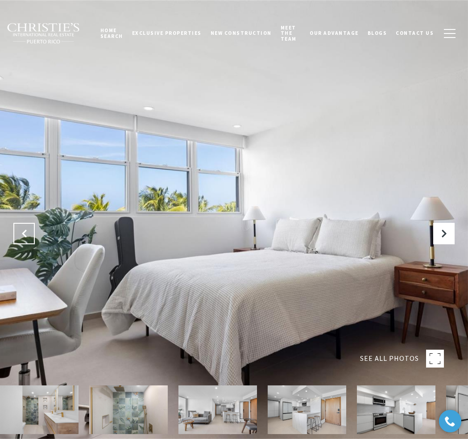
click at [26, 232] on icon "Previous Slide" at bounding box center [24, 233] width 9 height 9
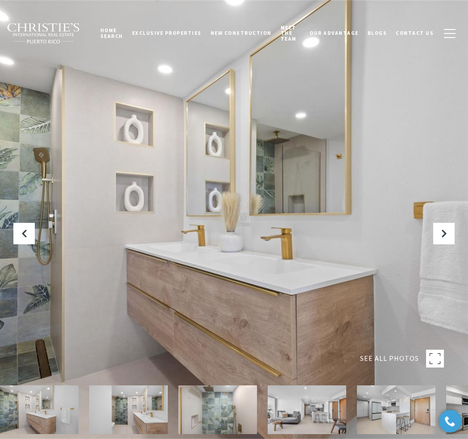
click at [380, 408] on img at bounding box center [396, 409] width 79 height 49
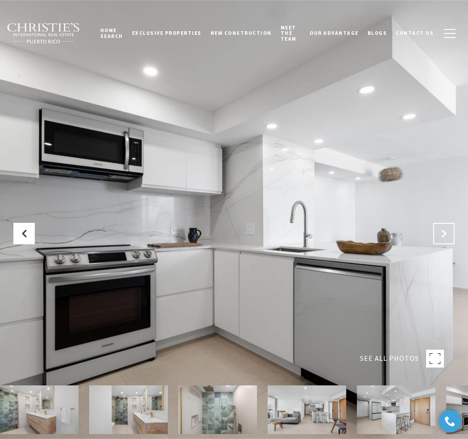
click at [441, 233] on icon "Next Slide" at bounding box center [444, 233] width 9 height 9
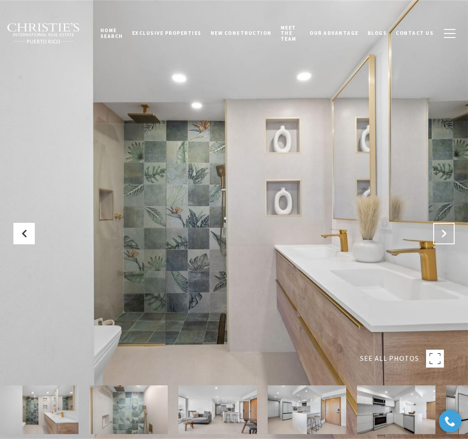
click at [440, 233] on icon "Next Slide" at bounding box center [444, 233] width 9 height 9
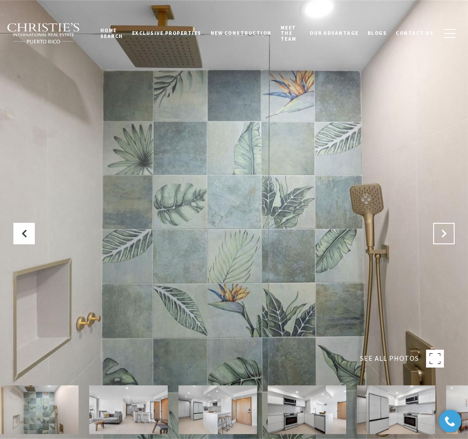
click at [440, 233] on icon "Next Slide" at bounding box center [444, 233] width 9 height 9
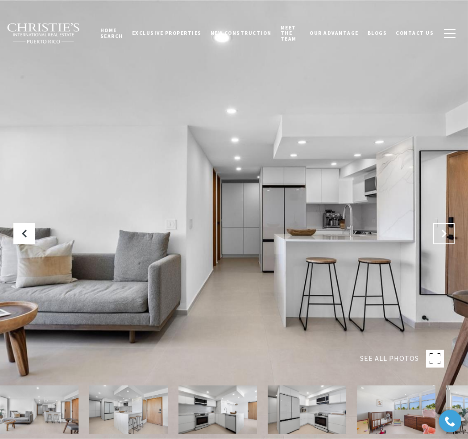
click at [440, 233] on icon "Next Slide" at bounding box center [444, 233] width 9 height 9
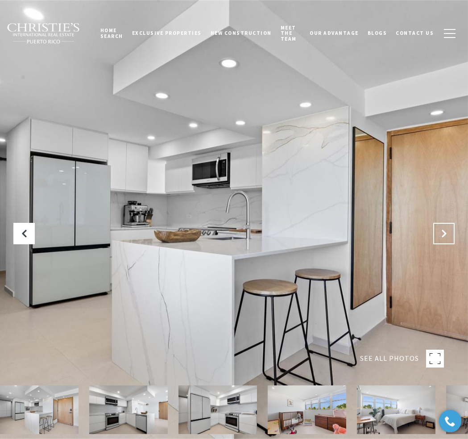
click at [440, 233] on icon "Next Slide" at bounding box center [444, 233] width 9 height 9
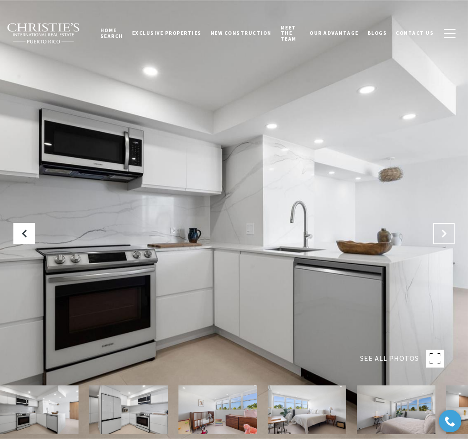
click at [440, 234] on icon "Next Slide" at bounding box center [444, 233] width 9 height 9
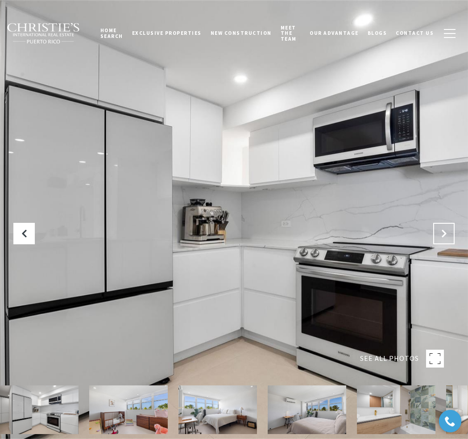
click at [440, 234] on icon "Next Slide" at bounding box center [444, 233] width 9 height 9
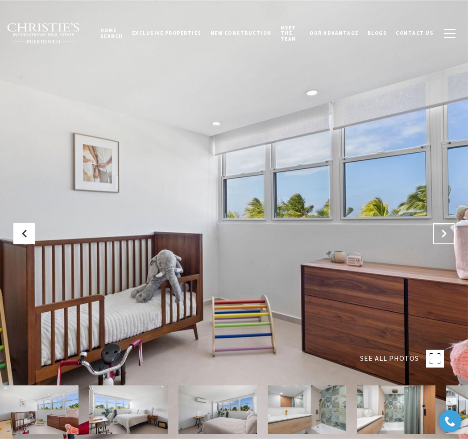
click at [440, 234] on icon "Next Slide" at bounding box center [444, 233] width 9 height 9
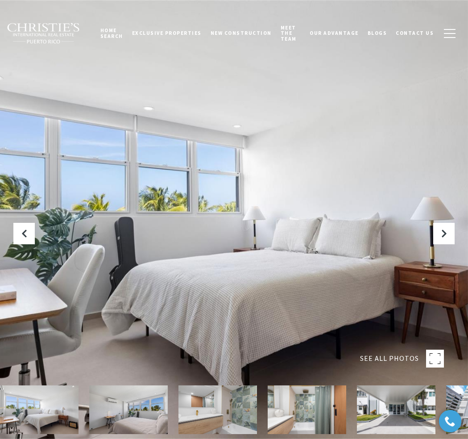
click at [211, 411] on img at bounding box center [218, 409] width 79 height 49
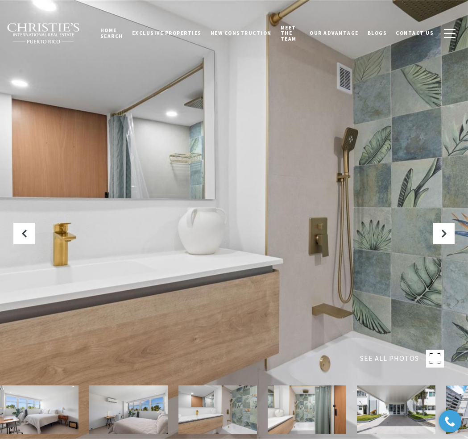
click at [299, 417] on img at bounding box center [307, 409] width 79 height 49
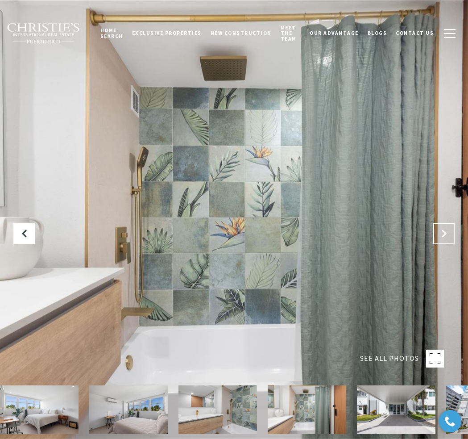
click at [447, 235] on icon "Next Slide" at bounding box center [444, 233] width 9 height 9
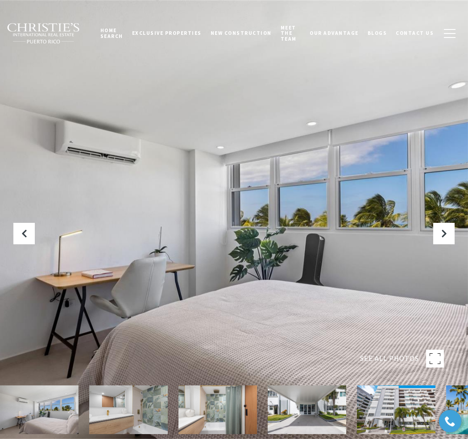
click at [207, 421] on img at bounding box center [218, 409] width 79 height 49
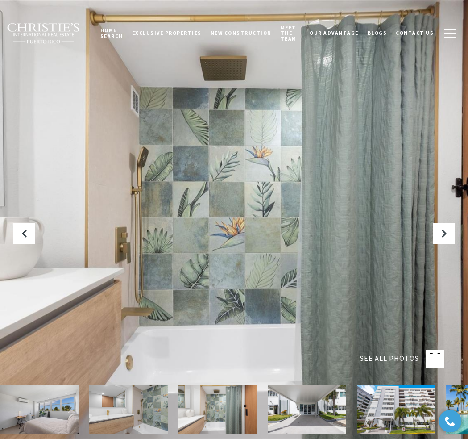
click at [138, 415] on img at bounding box center [128, 409] width 79 height 49
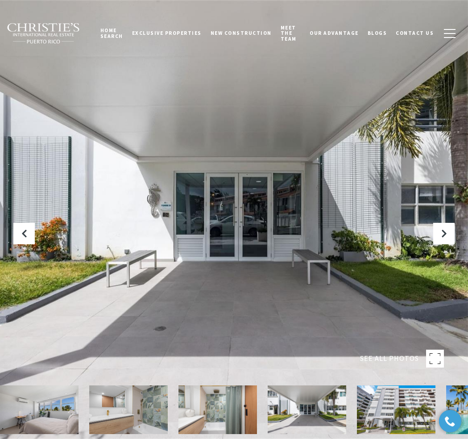
click at [133, 407] on img at bounding box center [128, 409] width 79 height 49
click at [194, 402] on img at bounding box center [218, 409] width 79 height 49
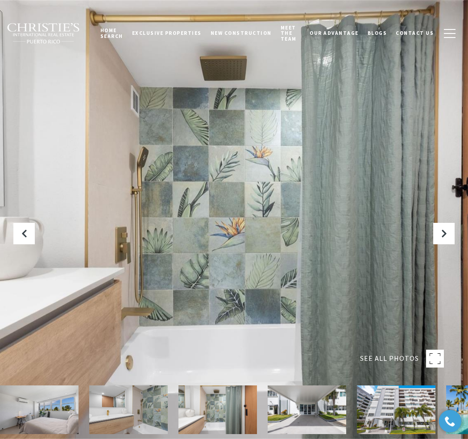
click at [121, 410] on img at bounding box center [128, 409] width 79 height 49
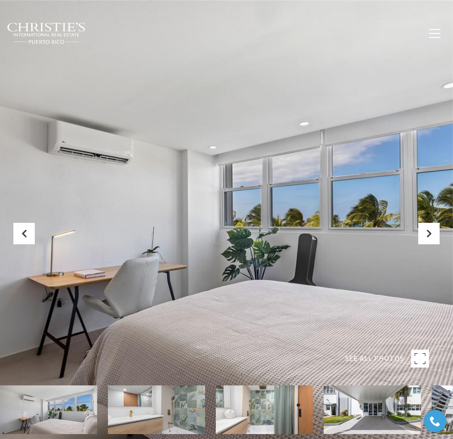
click at [167, 395] on img at bounding box center [156, 409] width 97 height 49
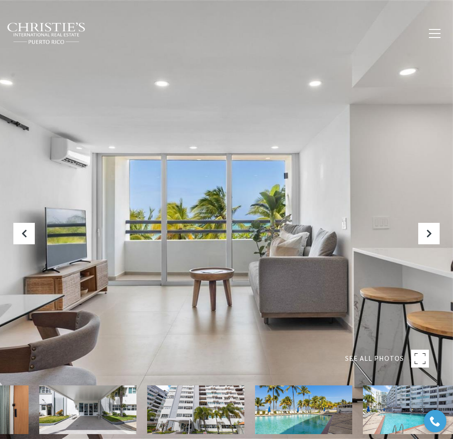
drag, startPoint x: 354, startPoint y: 406, endPoint x: 72, endPoint y: 383, distance: 283.4
click at [67, 385] on div "SEE ALL PHOTOS" at bounding box center [226, 276] width 453 height 553
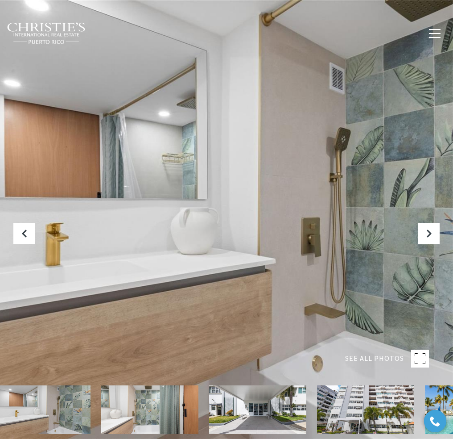
drag, startPoint x: 273, startPoint y: 417, endPoint x: 13, endPoint y: 372, distance: 263.2
click at [17, 374] on div "SEE ALL PHOTOS" at bounding box center [226, 276] width 453 height 553
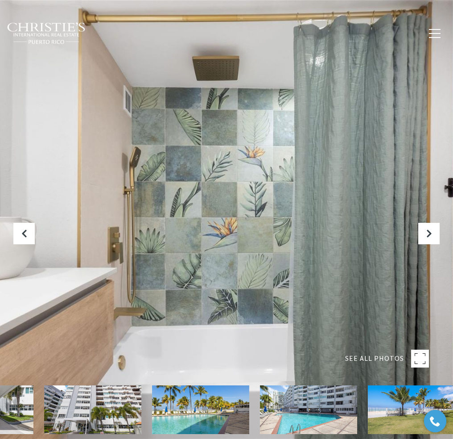
drag, startPoint x: 364, startPoint y: 409, endPoint x: 81, endPoint y: 413, distance: 282.9
click at [152, 415] on img at bounding box center [200, 409] width 97 height 49
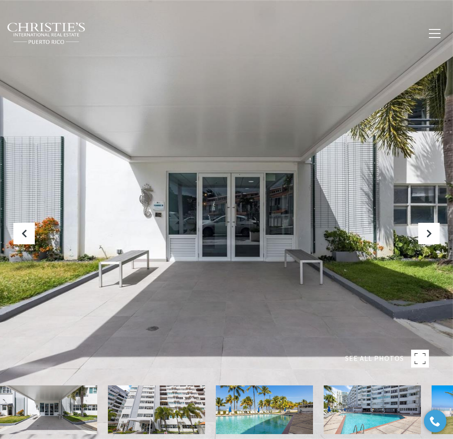
drag, startPoint x: 177, startPoint y: 417, endPoint x: -124, endPoint y: 382, distance: 303.3
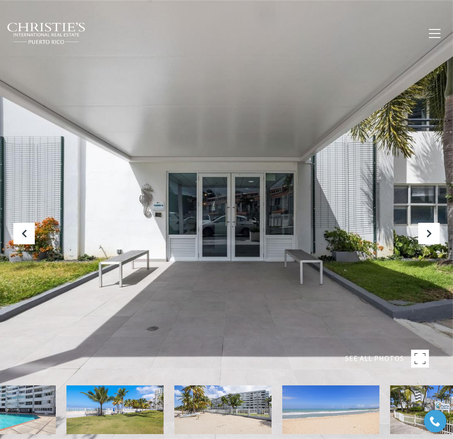
drag, startPoint x: 374, startPoint y: 403, endPoint x: 6, endPoint y: 404, distance: 368.2
click at [7, 404] on img at bounding box center [6, 409] width 97 height 49
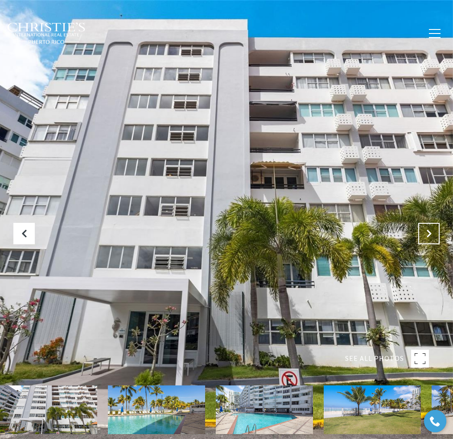
click at [431, 236] on icon "Next Slide" at bounding box center [429, 233] width 9 height 9
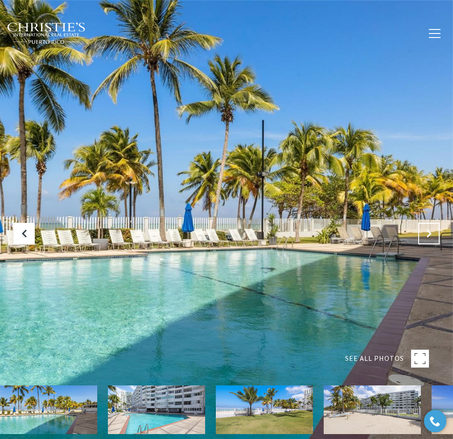
click at [431, 236] on icon "Next Slide" at bounding box center [429, 233] width 9 height 9
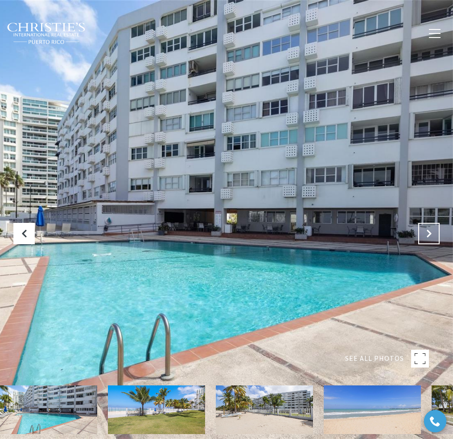
click at [431, 236] on icon "Next Slide" at bounding box center [429, 233] width 9 height 9
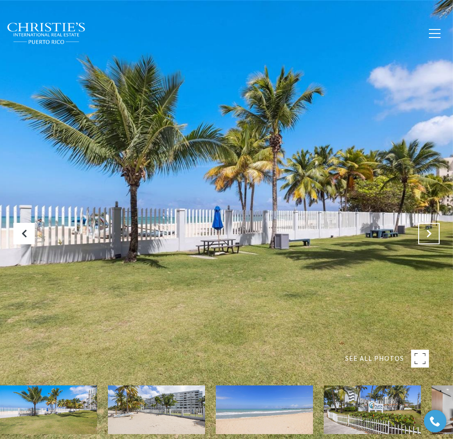
click at [431, 236] on icon "Next Slide" at bounding box center [429, 233] width 9 height 9
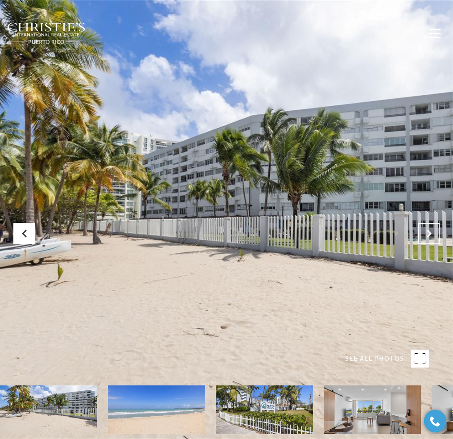
click at [431, 236] on icon "Next Slide" at bounding box center [429, 233] width 9 height 9
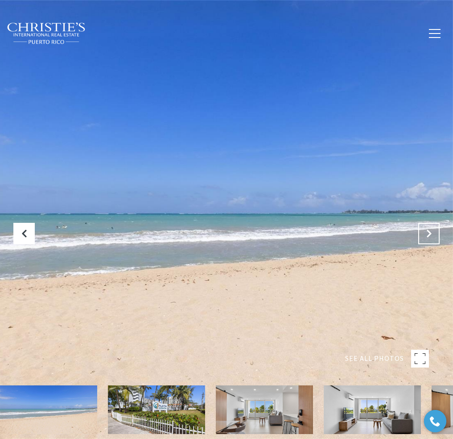
click at [431, 236] on icon "Next Slide" at bounding box center [429, 233] width 9 height 9
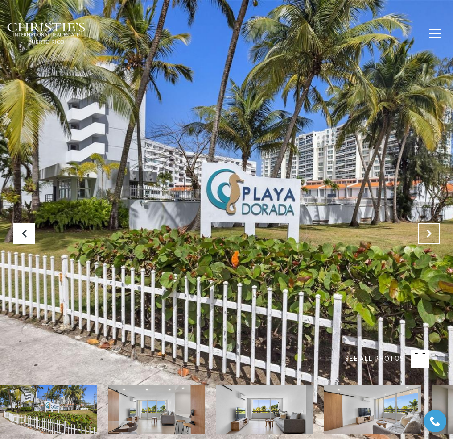
click at [431, 236] on icon "Next Slide" at bounding box center [429, 233] width 9 height 9
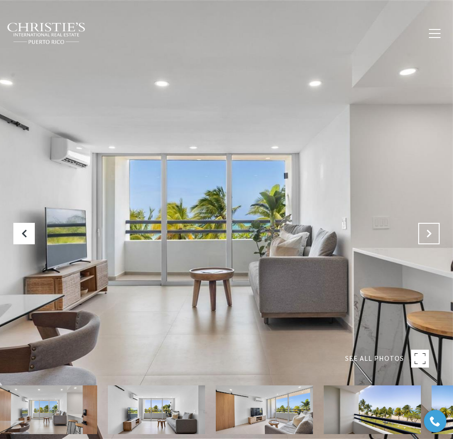
click at [431, 236] on icon "Next Slide" at bounding box center [429, 233] width 9 height 9
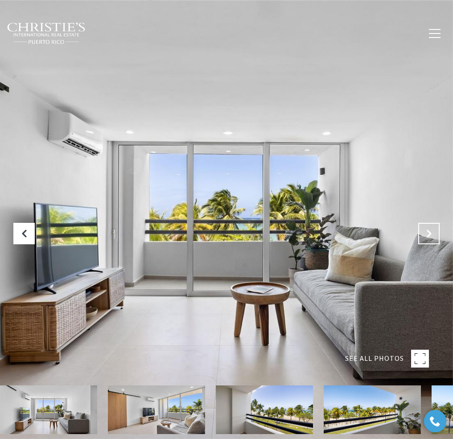
click at [432, 236] on icon "Next Slide" at bounding box center [429, 233] width 9 height 9
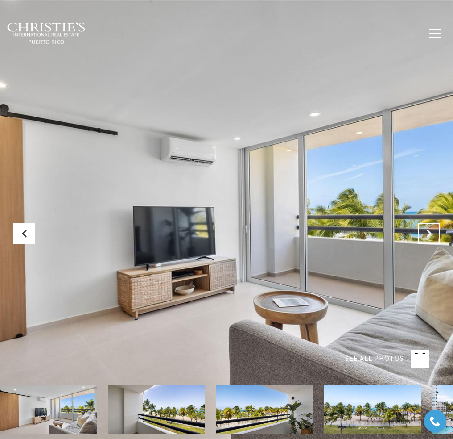
click at [432, 236] on icon "Next Slide" at bounding box center [429, 233] width 9 height 9
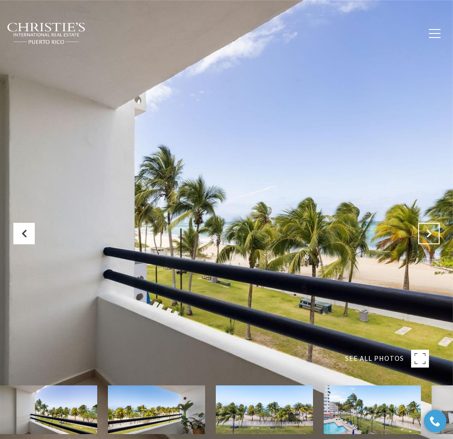
click at [432, 235] on icon "Next Slide" at bounding box center [429, 233] width 9 height 9
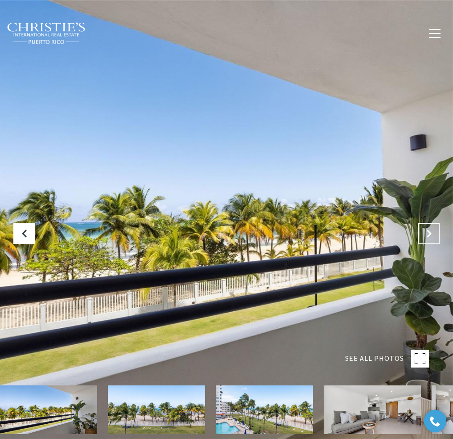
click at [432, 235] on icon "Next Slide" at bounding box center [429, 233] width 9 height 9
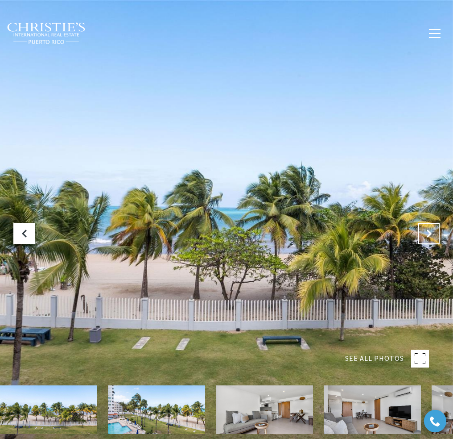
click at [432, 235] on icon "Next Slide" at bounding box center [429, 233] width 9 height 9
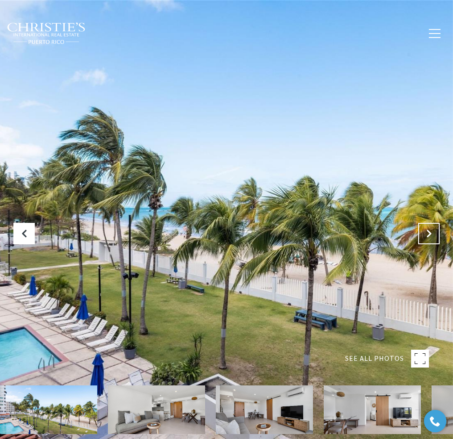
click at [433, 235] on icon "Next Slide" at bounding box center [429, 233] width 9 height 9
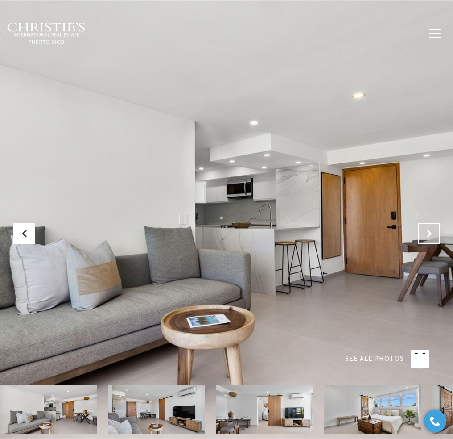
click at [433, 235] on icon "Next Slide" at bounding box center [429, 233] width 9 height 9
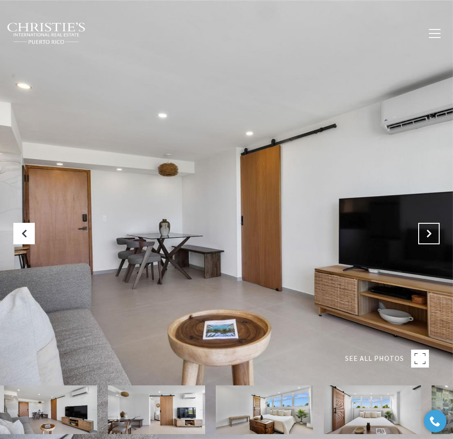
click at [433, 235] on icon "Next Slide" at bounding box center [429, 233] width 9 height 9
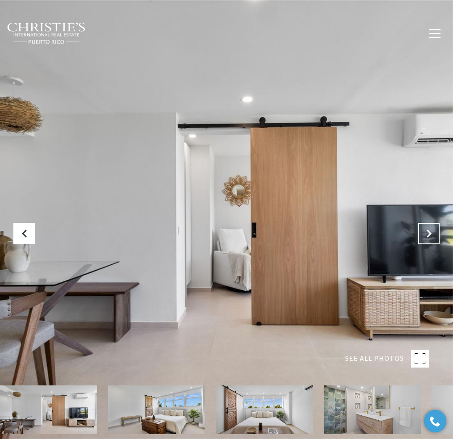
click at [433, 235] on icon "Next Slide" at bounding box center [429, 233] width 9 height 9
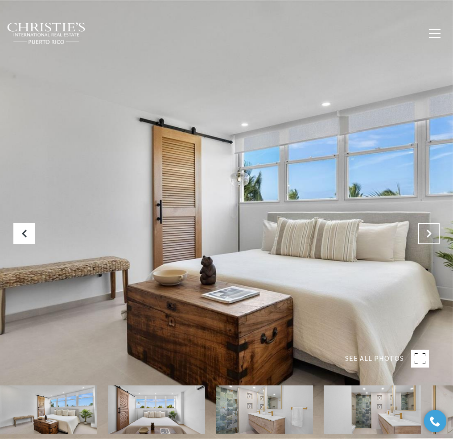
click at [433, 235] on icon "Next Slide" at bounding box center [429, 233] width 9 height 9
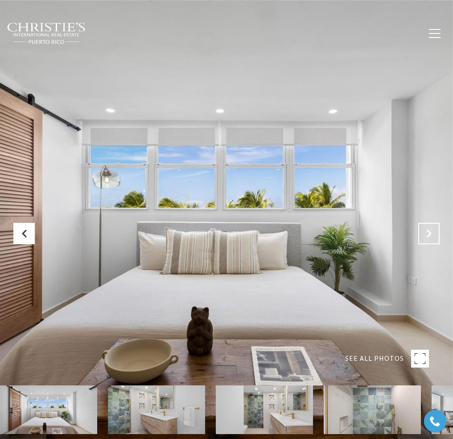
click at [433, 235] on icon "Next Slide" at bounding box center [429, 233] width 9 height 9
click at [17, 229] on button "Previous Slide" at bounding box center [23, 233] width 21 height 21
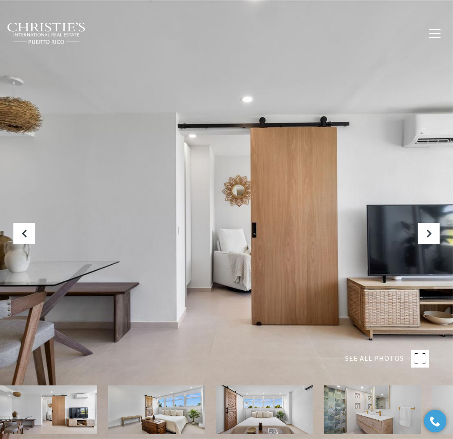
drag, startPoint x: 54, startPoint y: 411, endPoint x: 386, endPoint y: 379, distance: 333.2
click at [389, 382] on div "SEE ALL PHOTOS" at bounding box center [226, 276] width 453 height 553
drag, startPoint x: 377, startPoint y: 406, endPoint x: 46, endPoint y: 432, distance: 332.6
click at [426, 233] on icon "Next Slide" at bounding box center [429, 233] width 9 height 9
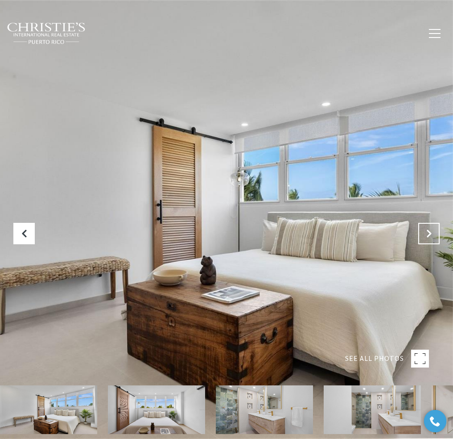
click at [426, 233] on icon "Next Slide" at bounding box center [429, 233] width 9 height 9
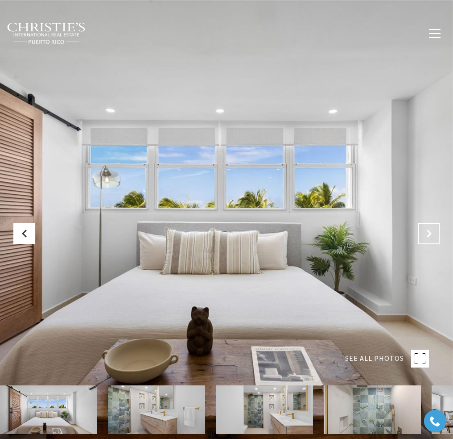
click at [426, 233] on icon "Next Slide" at bounding box center [429, 233] width 9 height 9
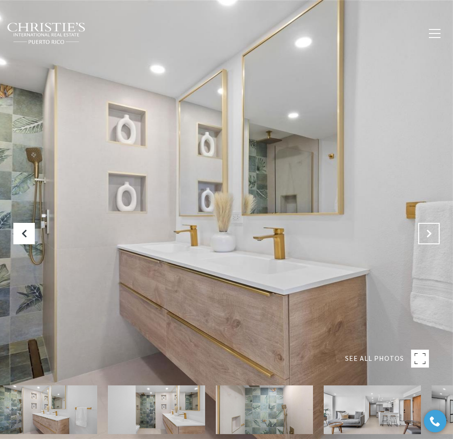
click at [426, 233] on icon "Next Slide" at bounding box center [429, 233] width 9 height 9
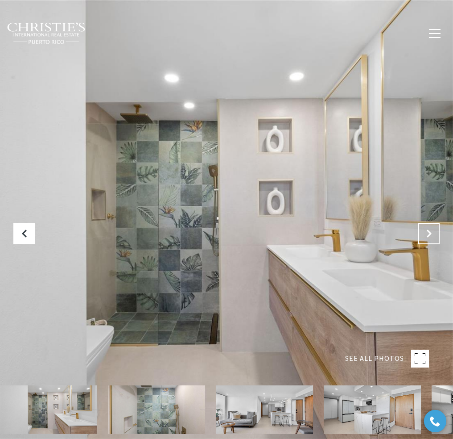
click at [426, 233] on icon "Next Slide" at bounding box center [429, 233] width 9 height 9
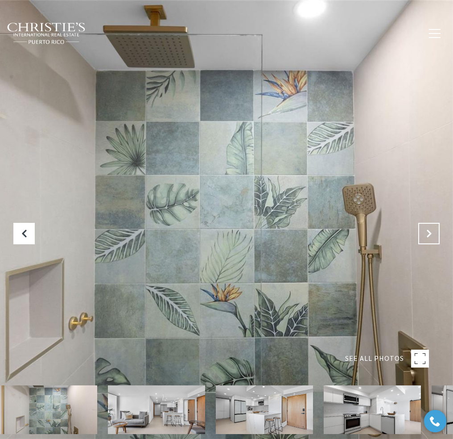
click at [426, 233] on icon "Next Slide" at bounding box center [429, 233] width 9 height 9
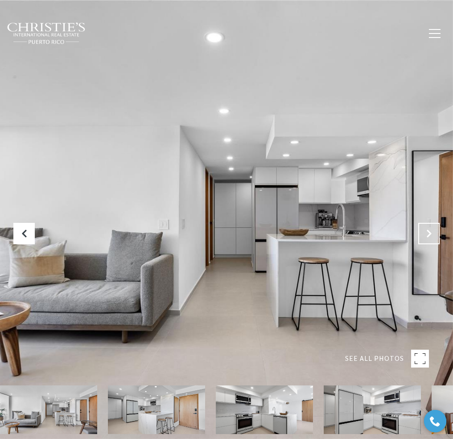
click at [426, 233] on icon "Next Slide" at bounding box center [429, 233] width 9 height 9
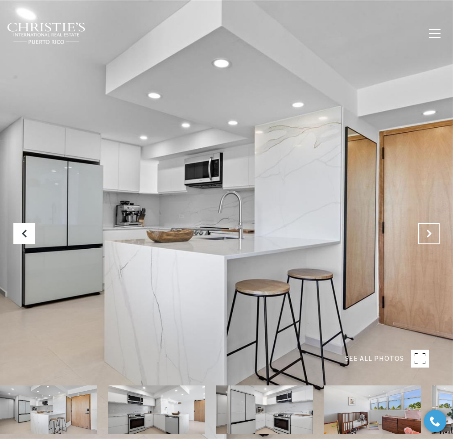
click at [426, 233] on icon "Next Slide" at bounding box center [429, 233] width 9 height 9
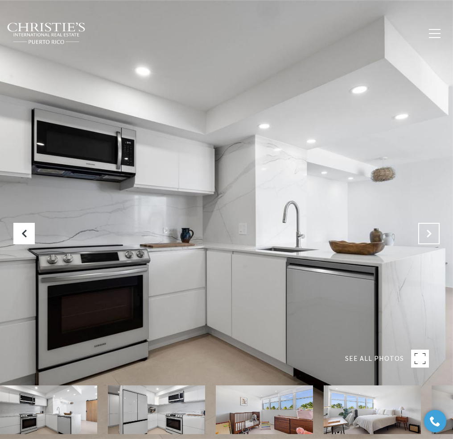
click at [426, 233] on icon "Next Slide" at bounding box center [429, 233] width 9 height 9
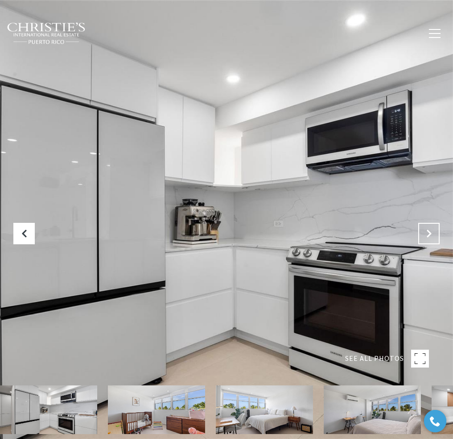
click at [426, 232] on icon "Next Slide" at bounding box center [429, 233] width 9 height 9
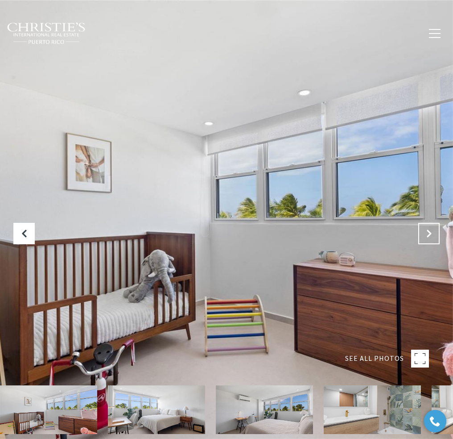
click at [426, 232] on icon "Next Slide" at bounding box center [429, 233] width 9 height 9
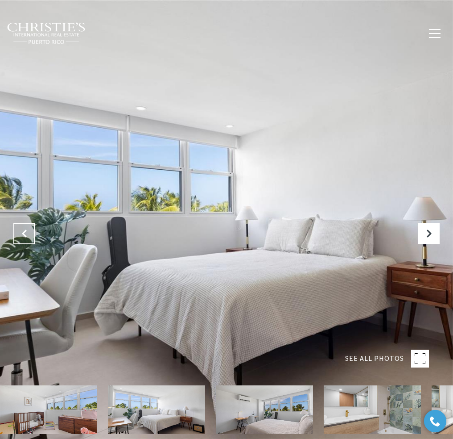
click at [25, 232] on icon "Previous Slide" at bounding box center [24, 233] width 9 height 9
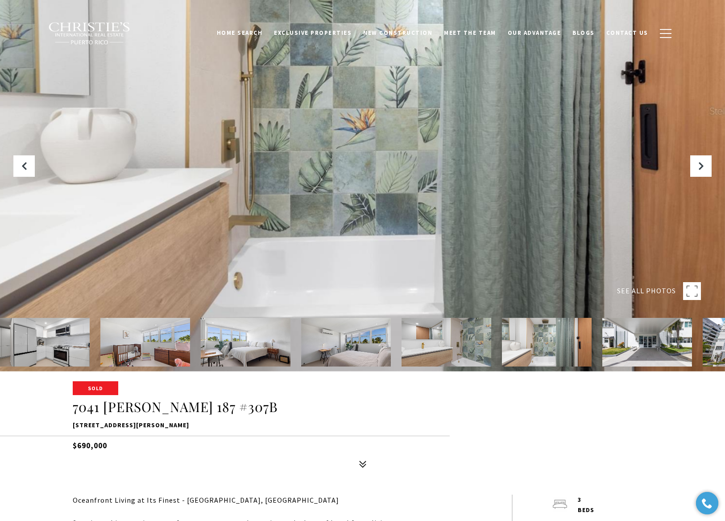
scroll to position [228, 0]
